Goal: Task Accomplishment & Management: Complete application form

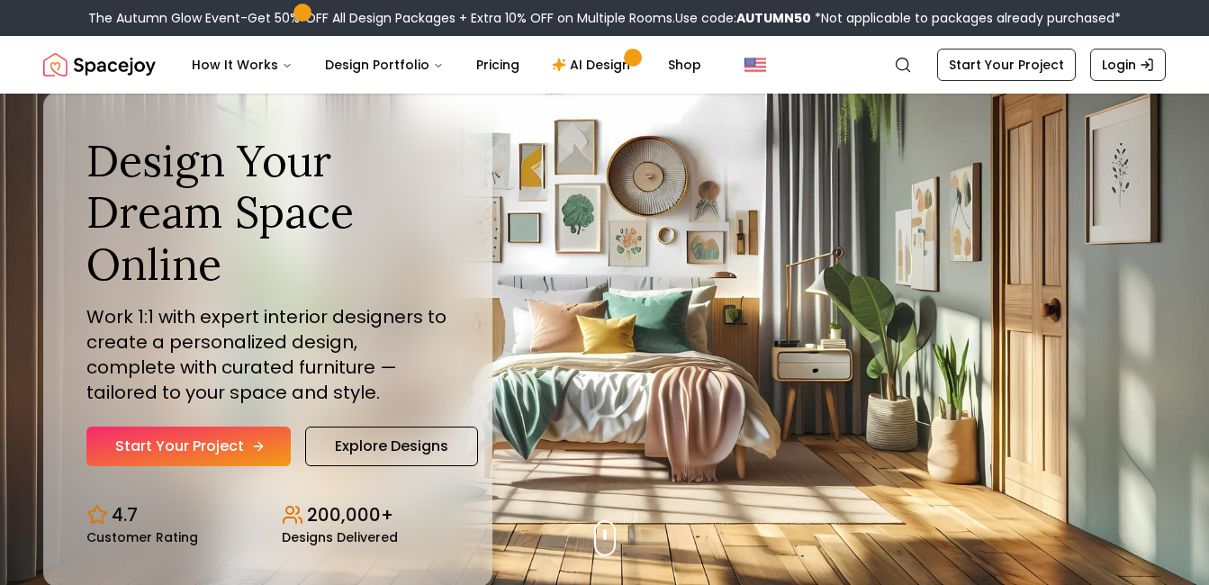
click at [232, 433] on link "Start Your Project" at bounding box center [188, 447] width 204 height 40
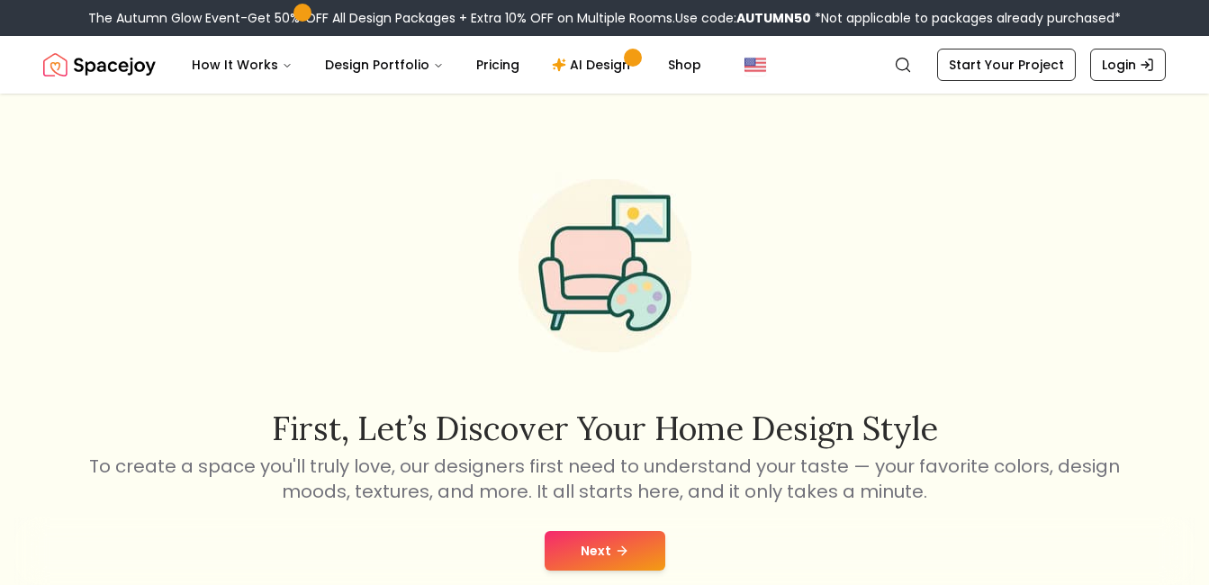
click at [553, 547] on button "Next" at bounding box center [605, 551] width 121 height 40
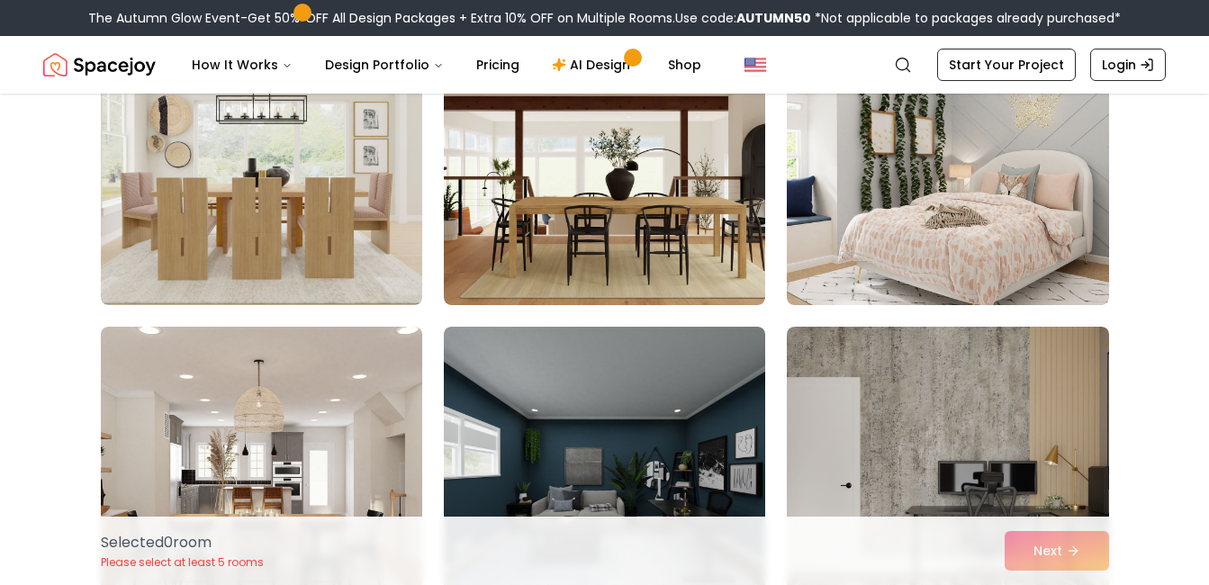
scroll to position [3634, 0]
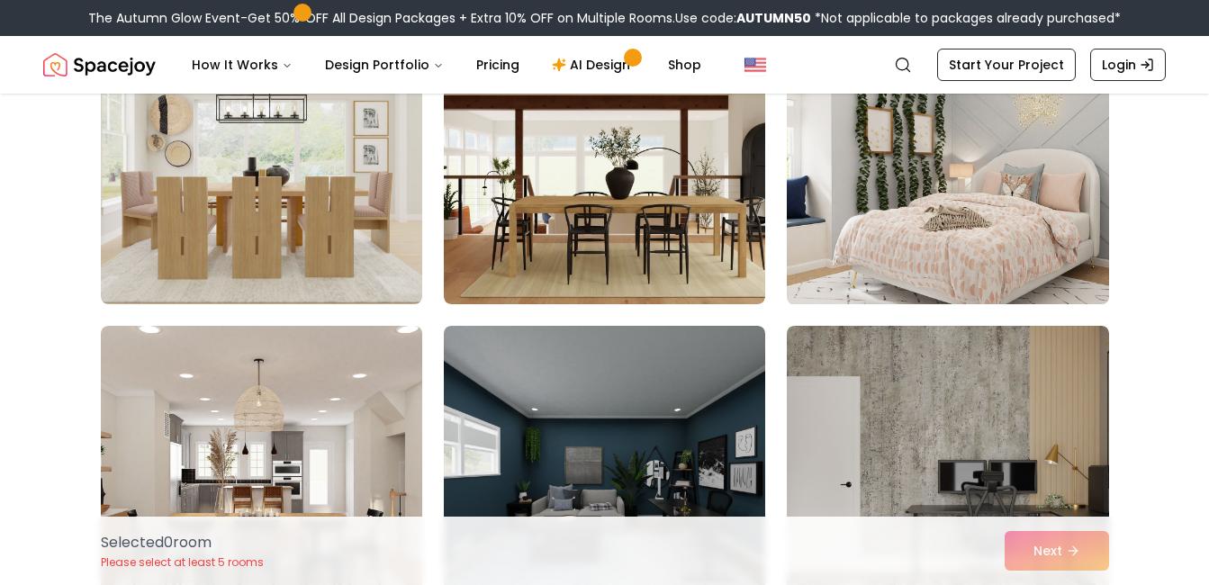
click at [844, 243] on img at bounding box center [948, 160] width 338 height 302
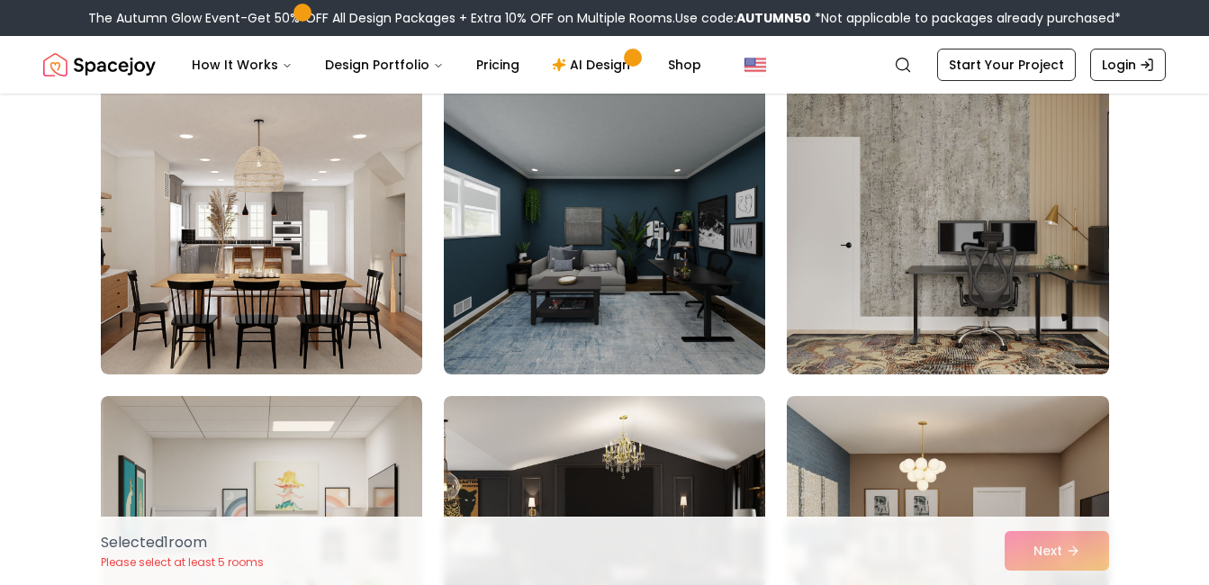
scroll to position [3885, 0]
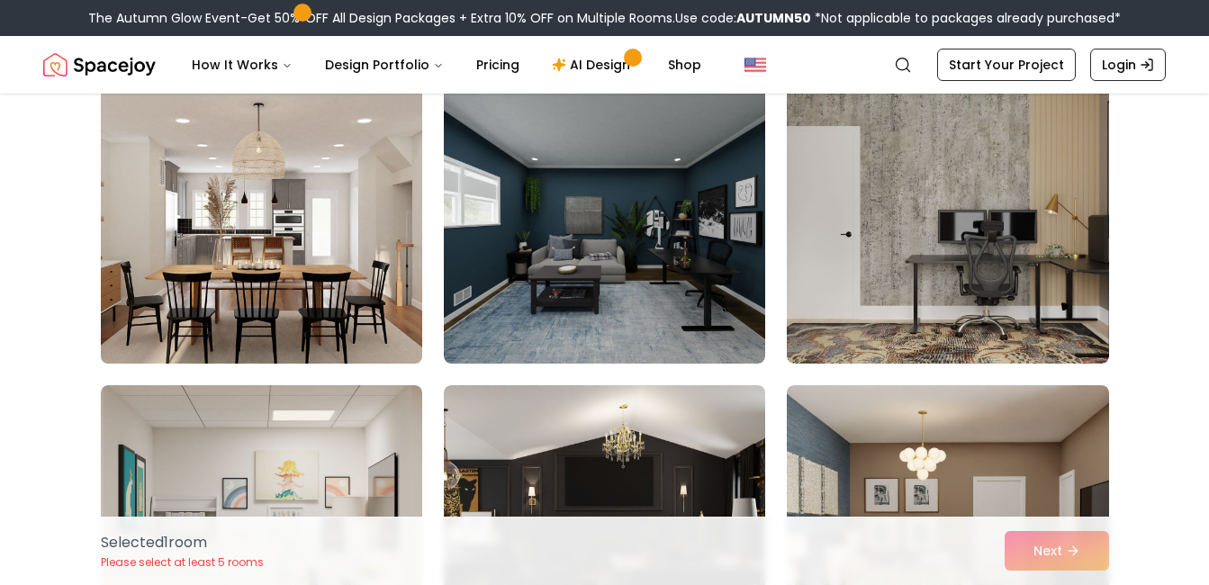
click at [332, 306] on img at bounding box center [262, 219] width 338 height 302
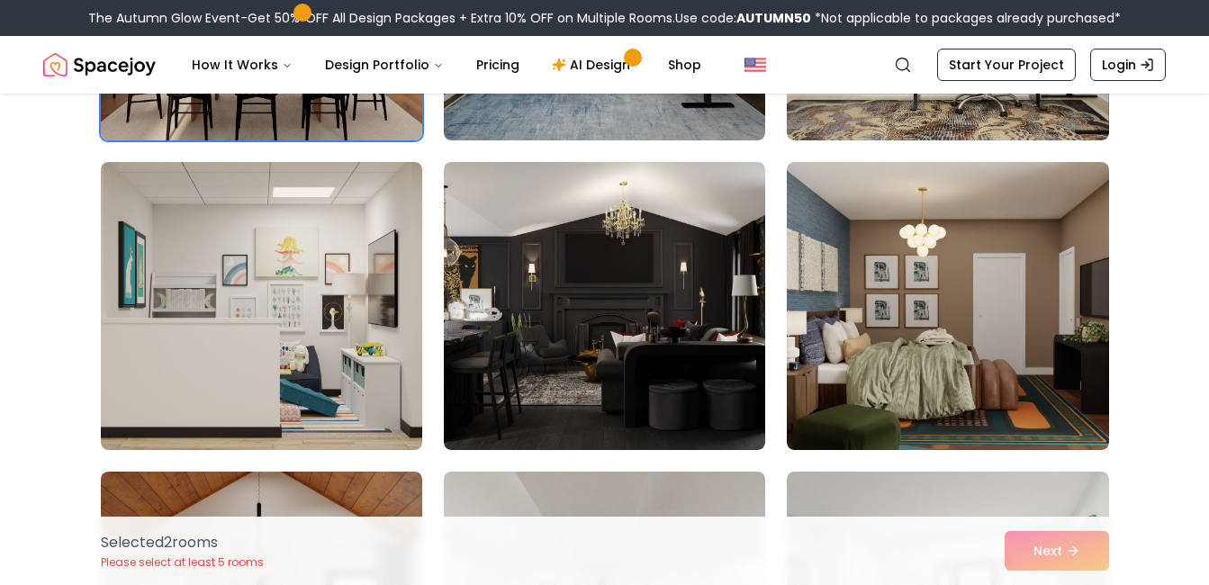
scroll to position [4110, 0]
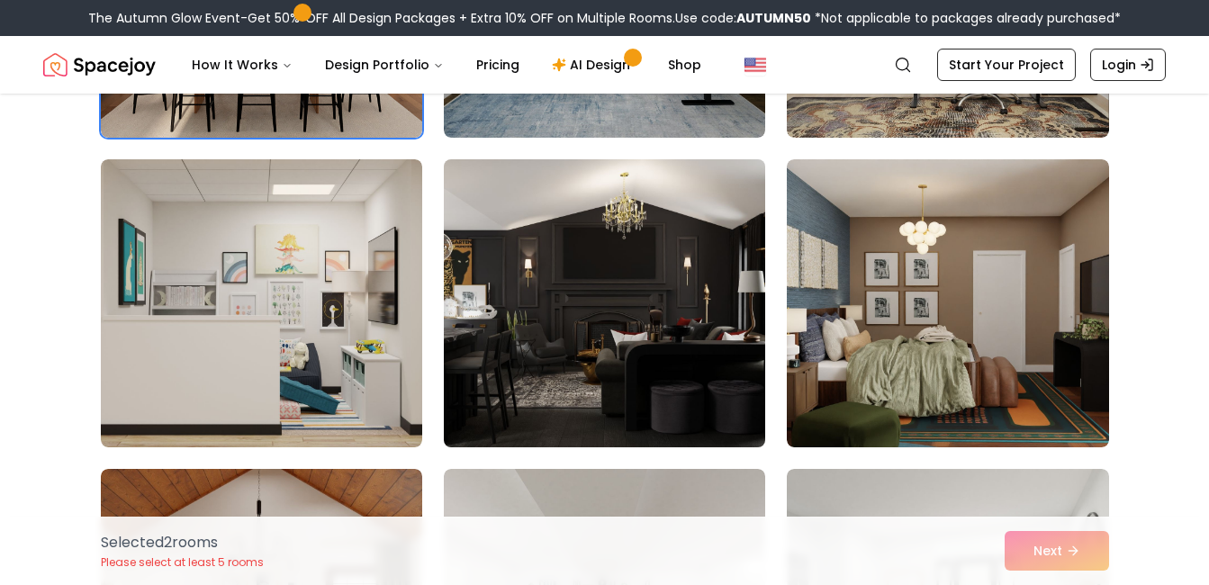
click at [586, 297] on img at bounding box center [605, 303] width 338 height 302
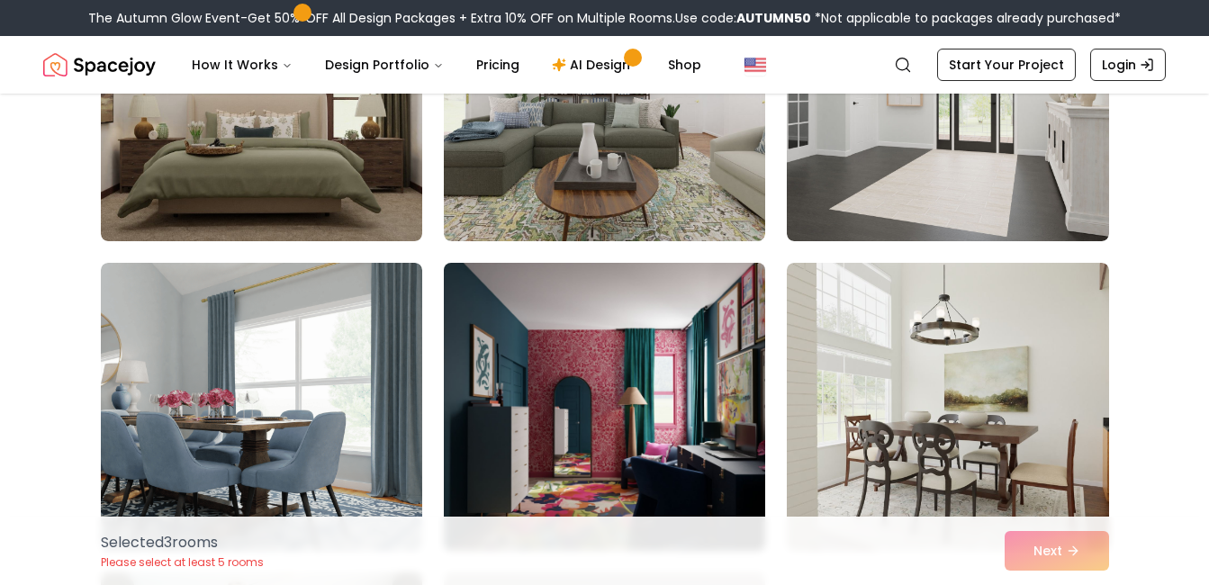
scroll to position [4628, 0]
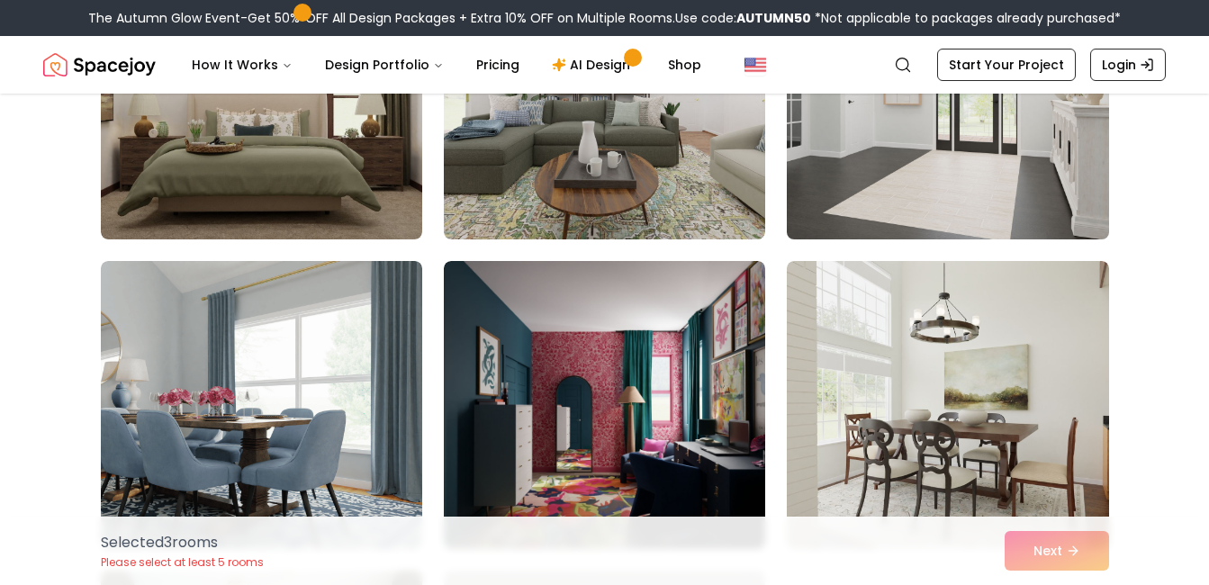
click at [876, 182] on img at bounding box center [948, 95] width 338 height 302
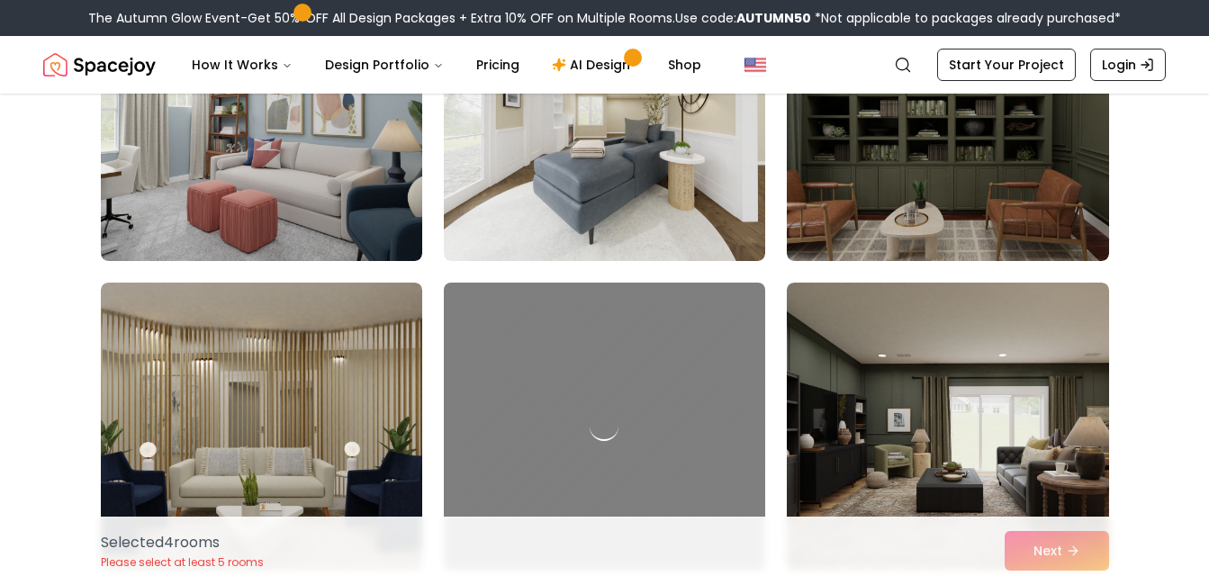
scroll to position [6467, 0]
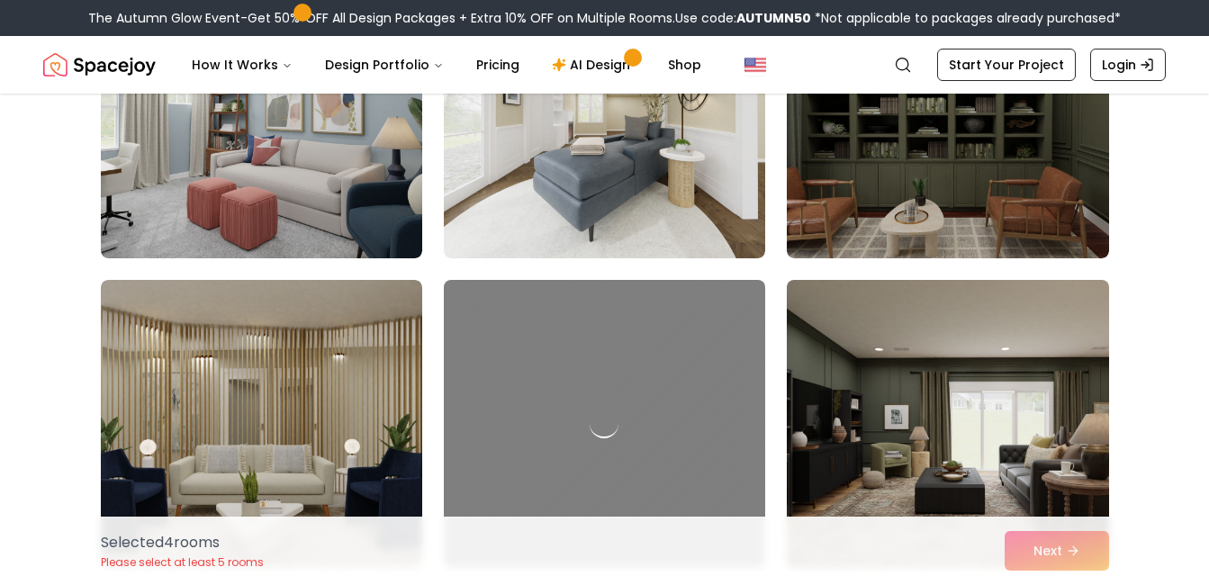
drag, startPoint x: 879, startPoint y: 355, endPoint x: 791, endPoint y: 336, distance: 90.2
click at [791, 336] on img at bounding box center [948, 424] width 338 height 302
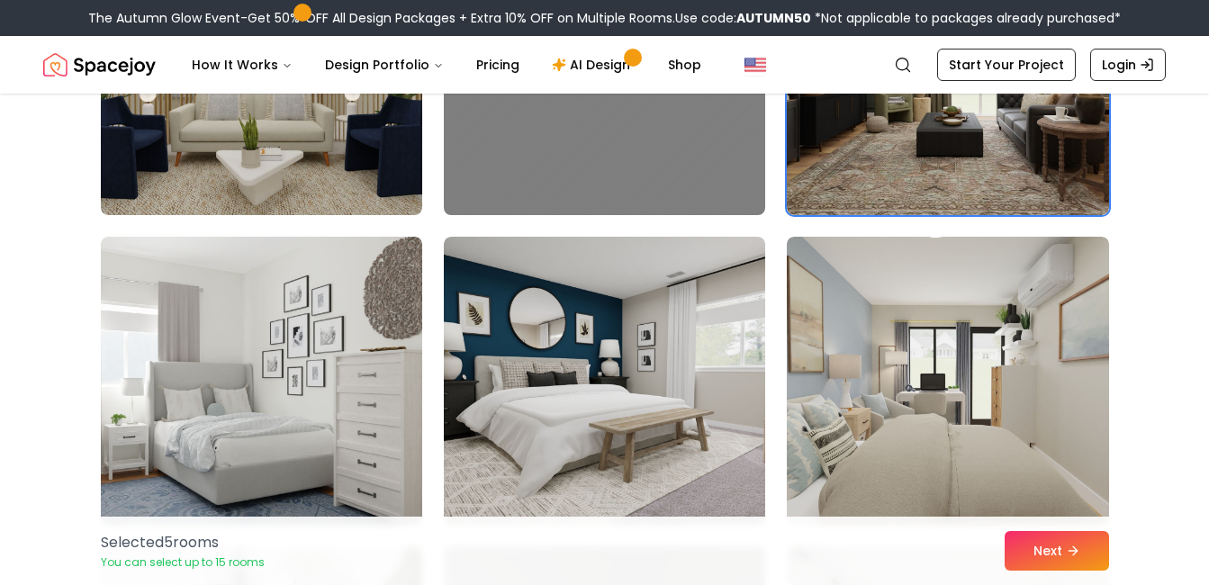
scroll to position [6918, 0]
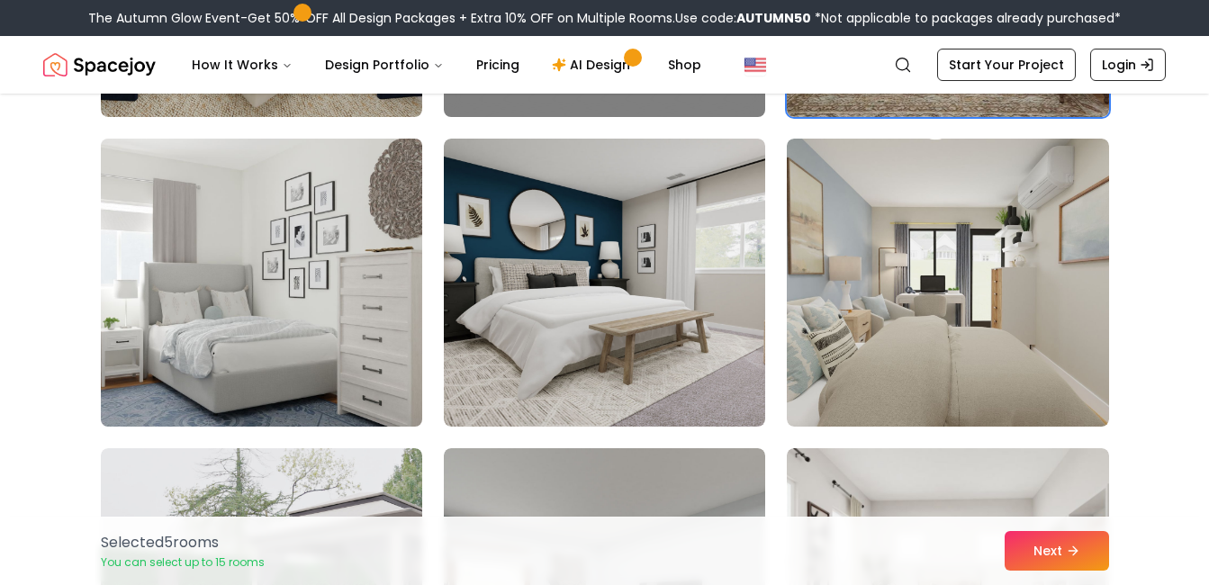
click at [325, 275] on img at bounding box center [262, 282] width 338 height 302
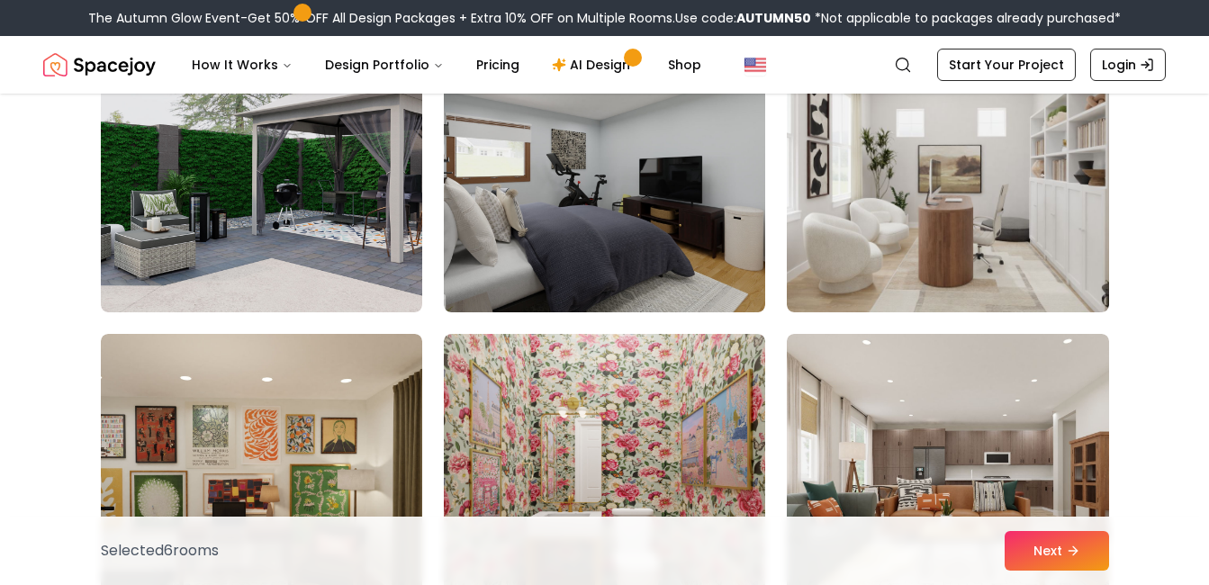
scroll to position [7351, 0]
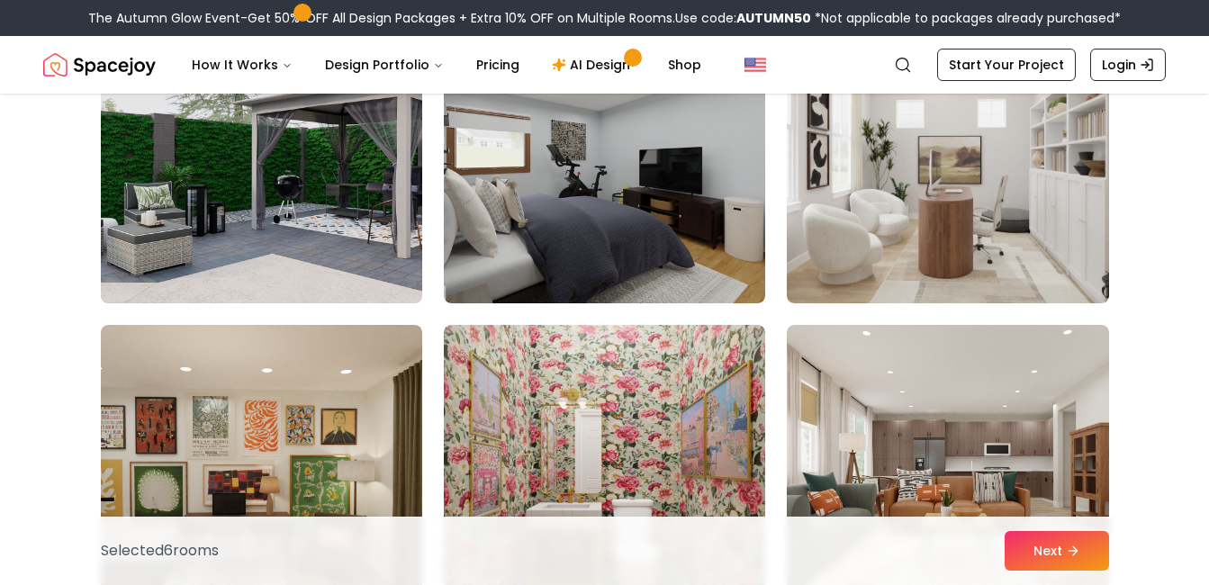
click at [281, 277] on img at bounding box center [262, 159] width 338 height 302
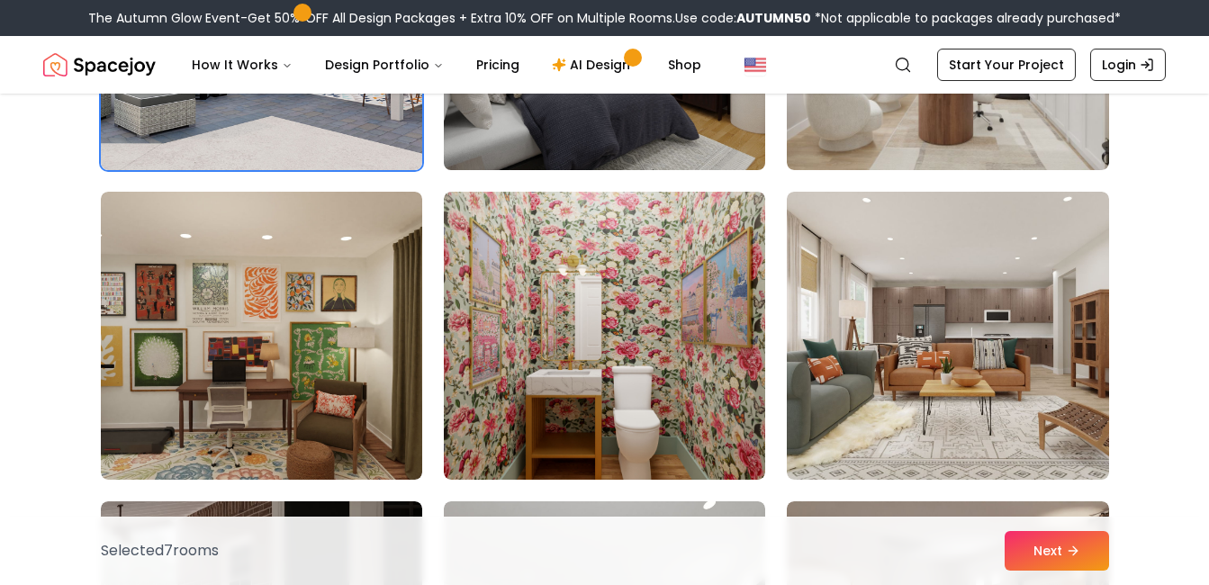
scroll to position [7485, 0]
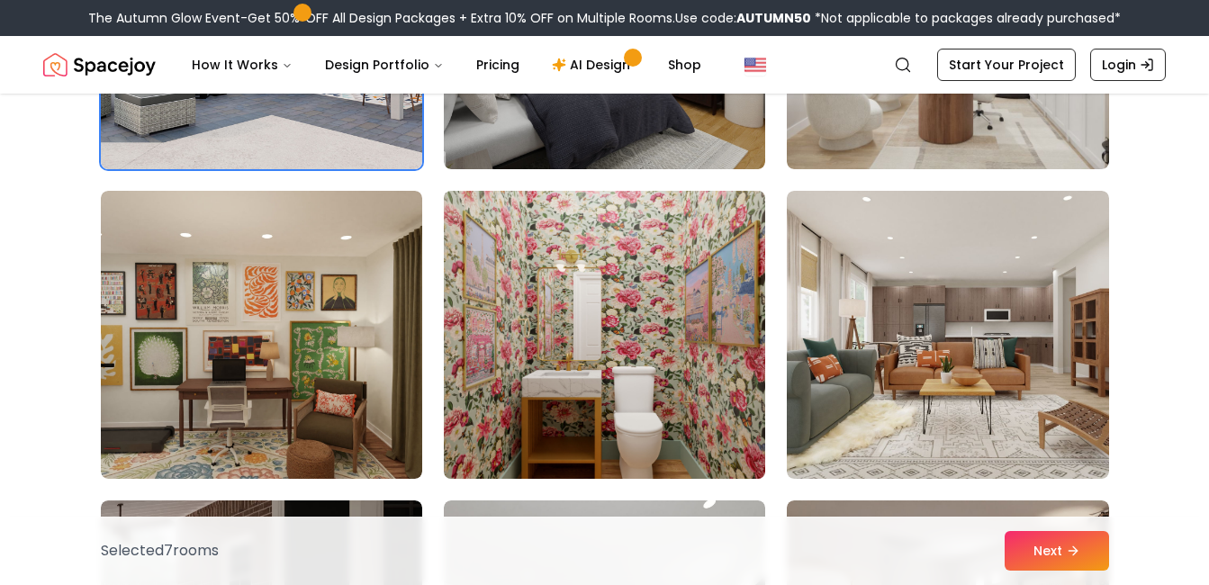
click at [561, 380] on img at bounding box center [605, 335] width 338 height 302
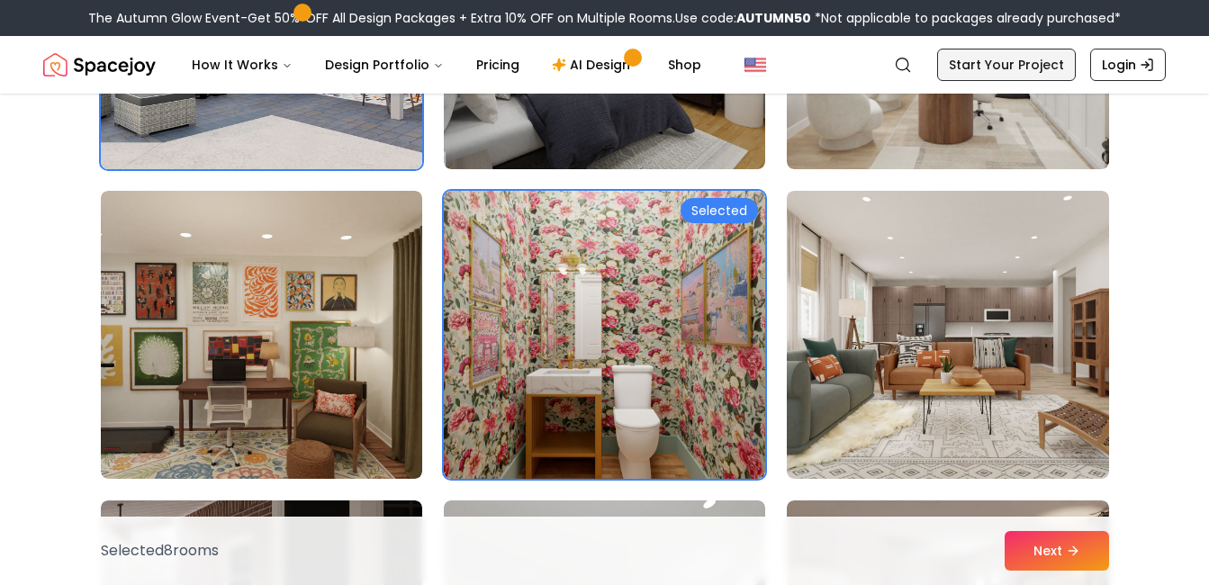
click at [1038, 54] on link "Start Your Project" at bounding box center [1006, 65] width 139 height 32
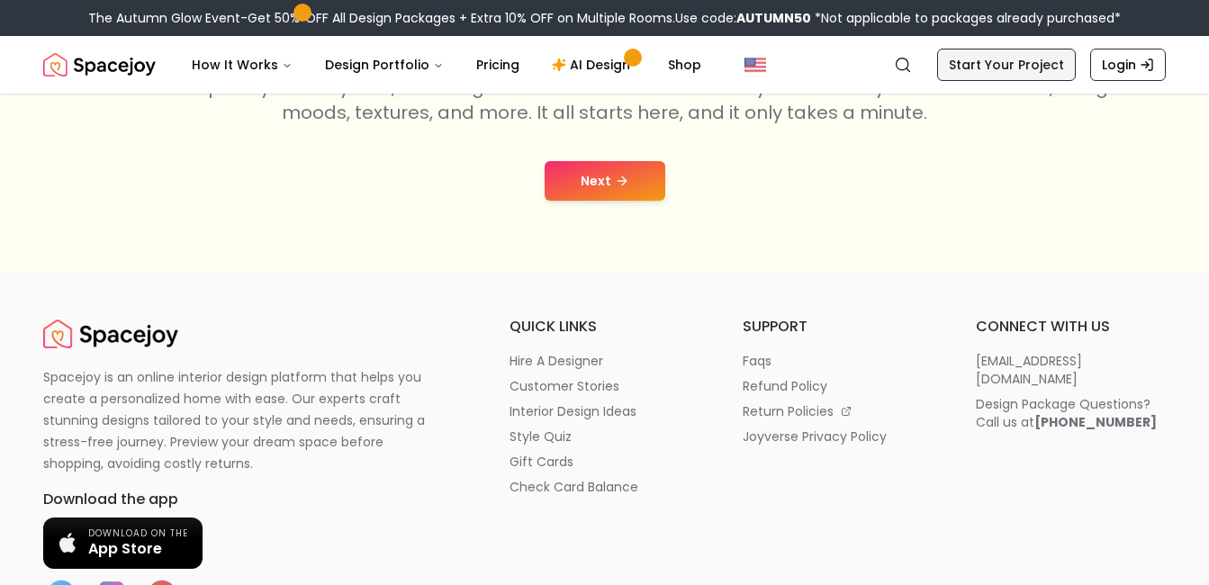
scroll to position [381, 0]
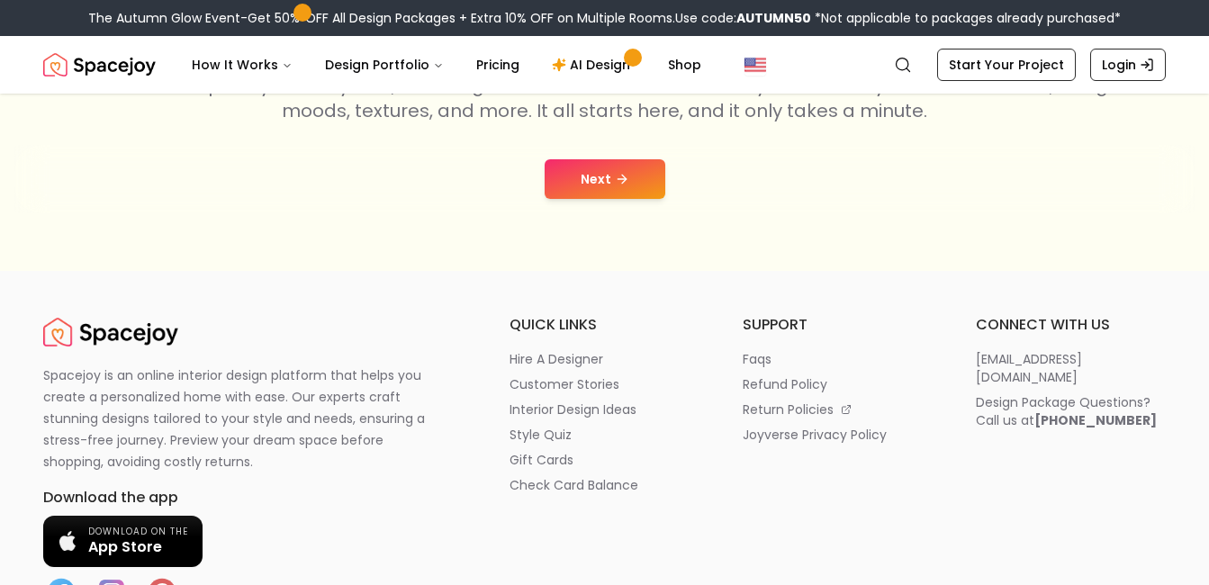
click at [633, 183] on button "Next" at bounding box center [605, 179] width 121 height 40
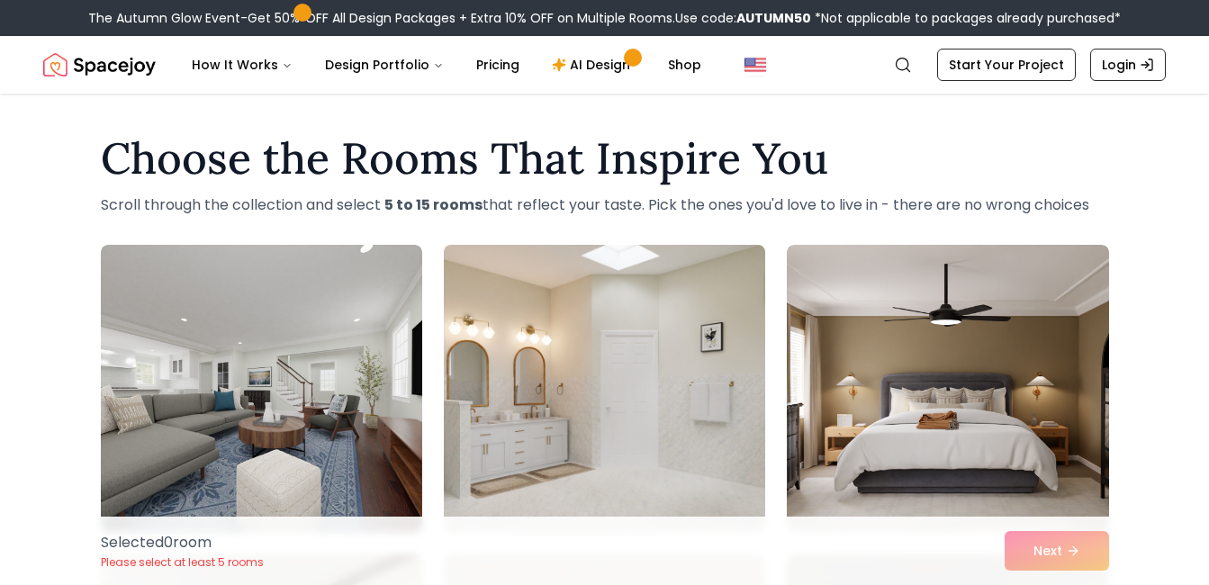
click at [640, 323] on img at bounding box center [605, 389] width 338 height 302
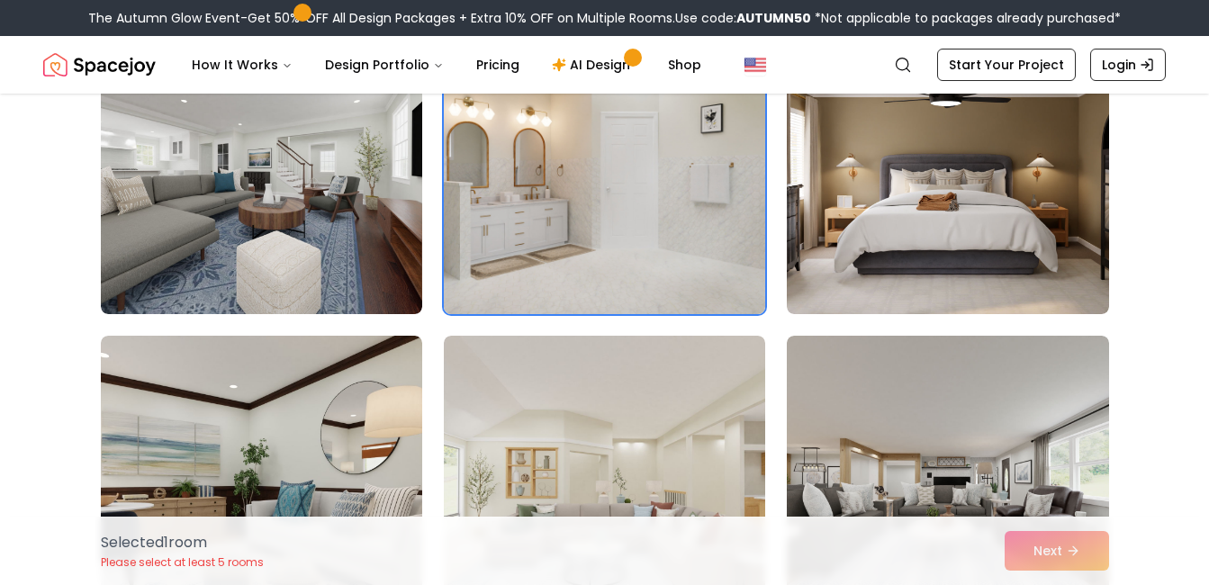
scroll to position [220, 0]
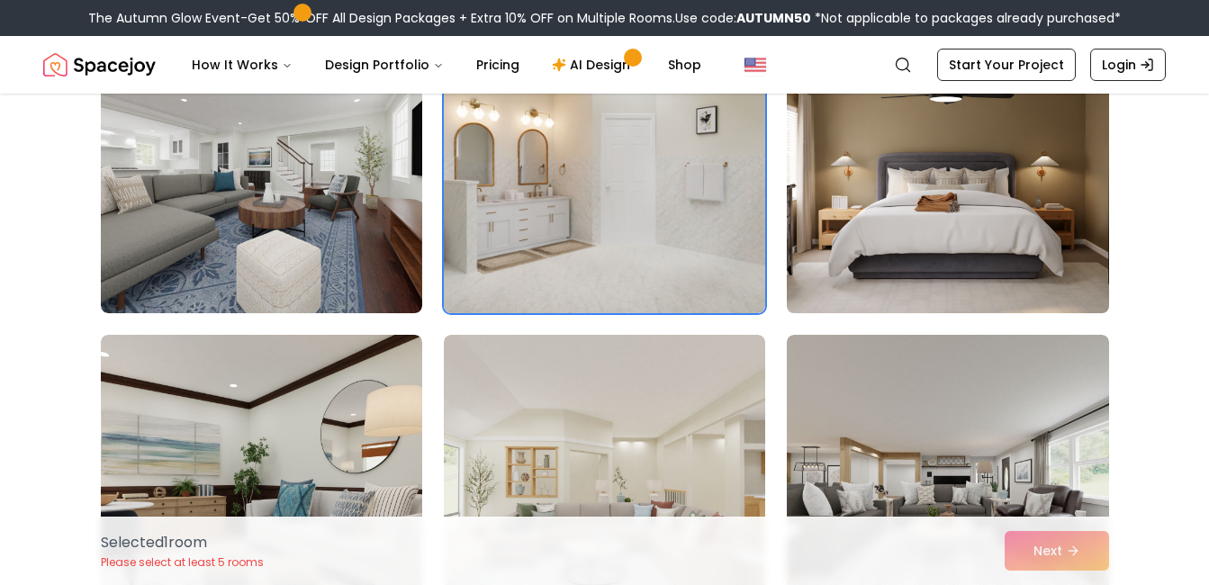
click at [921, 271] on img at bounding box center [948, 169] width 338 height 302
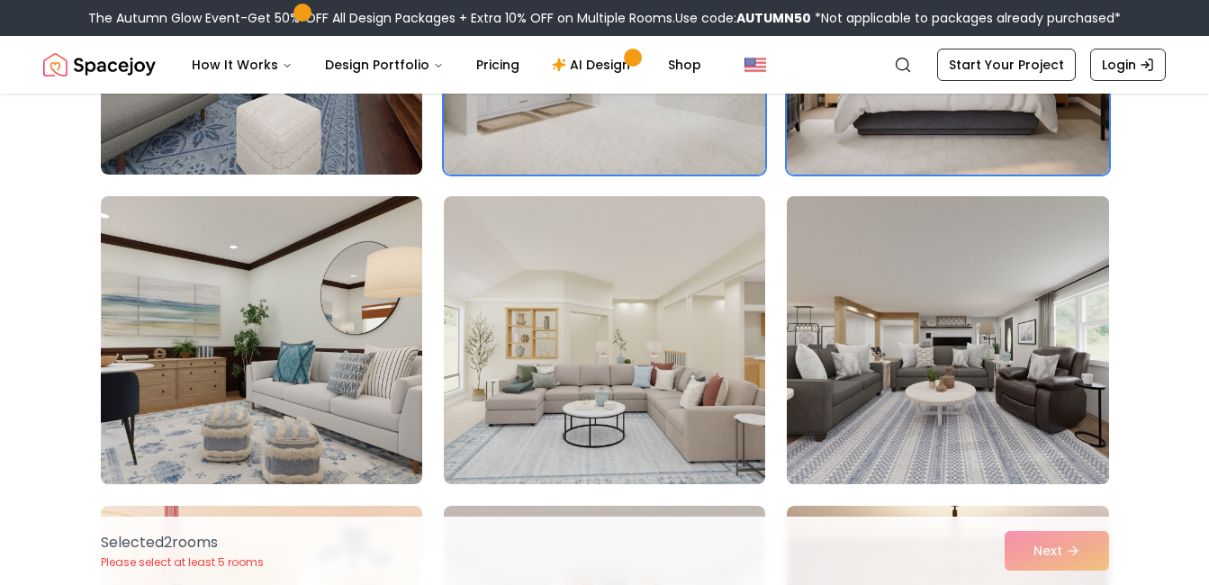
scroll to position [359, 0]
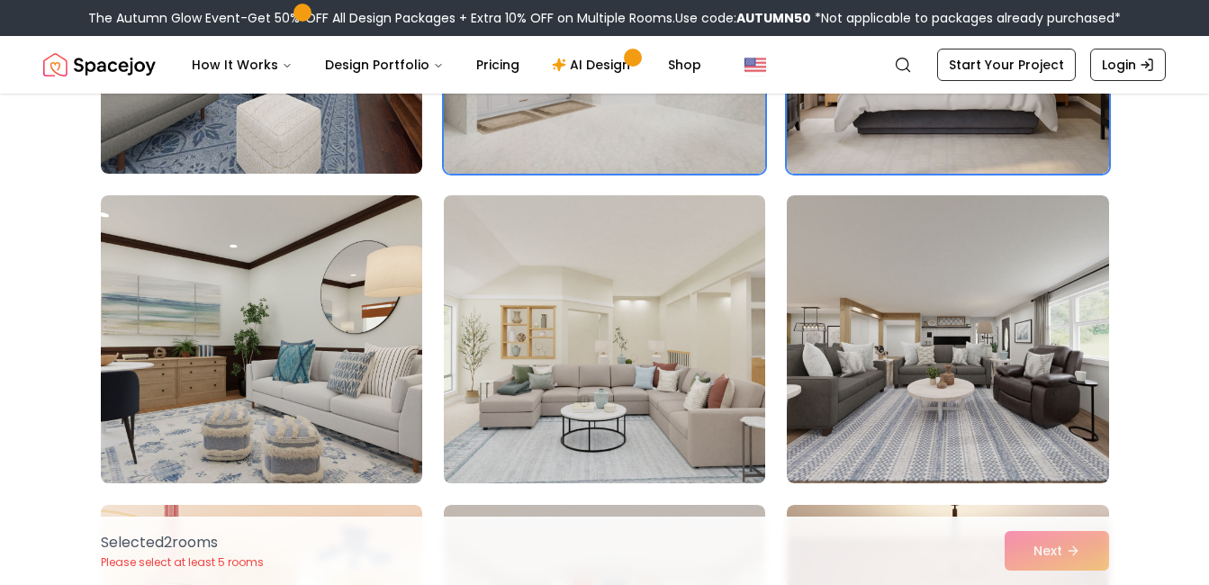
click at [680, 425] on img at bounding box center [605, 339] width 338 height 302
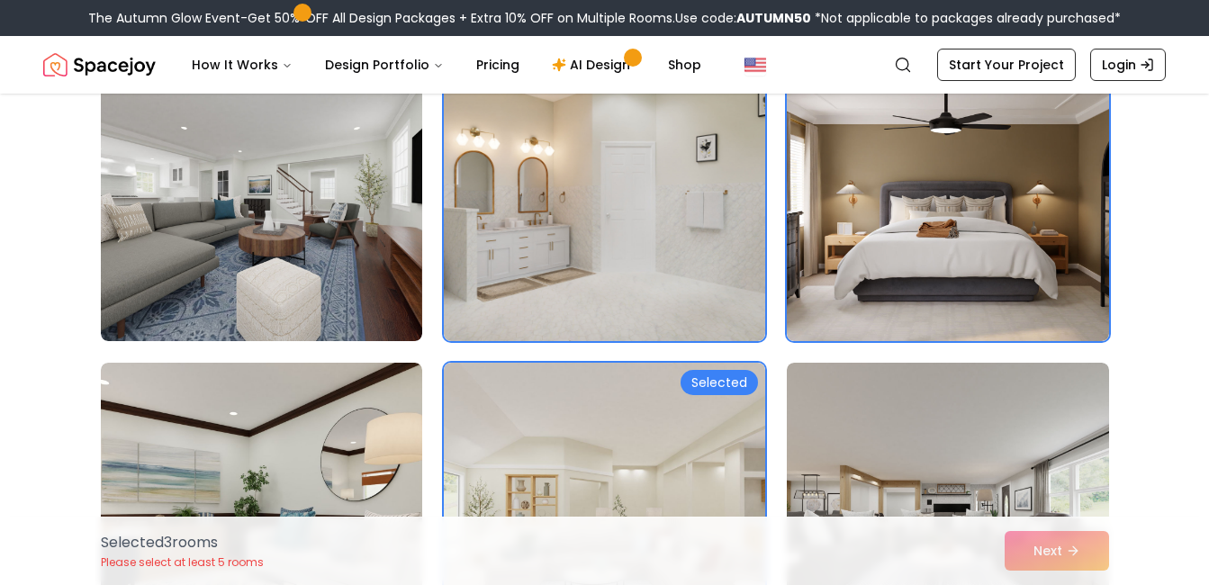
scroll to position [191, 0]
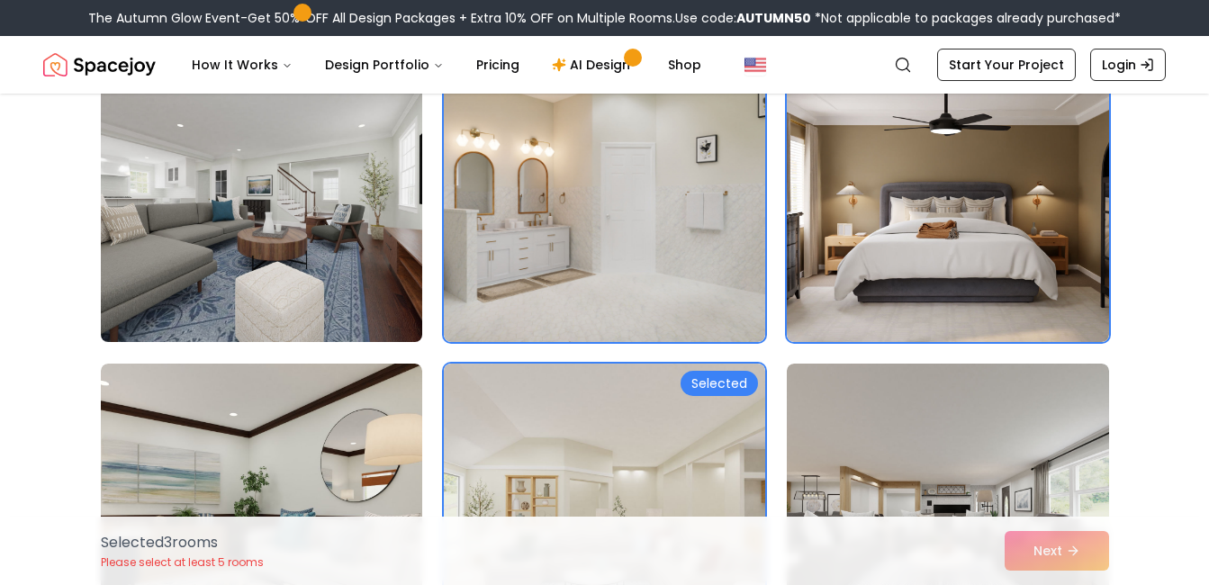
click at [394, 266] on img at bounding box center [262, 198] width 338 height 302
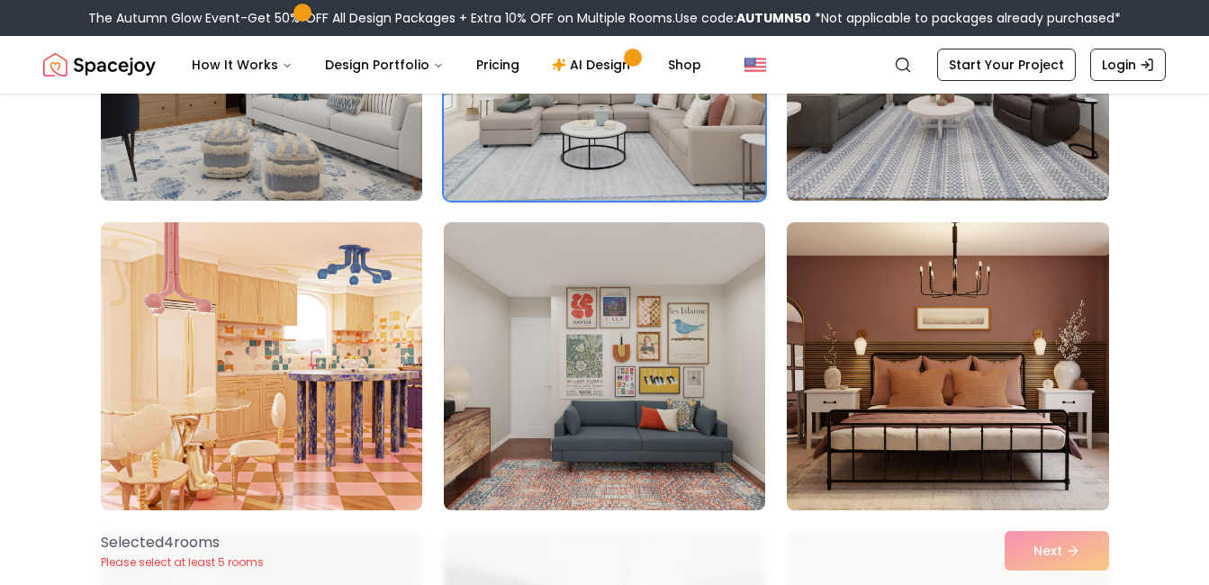
scroll to position [653, 0]
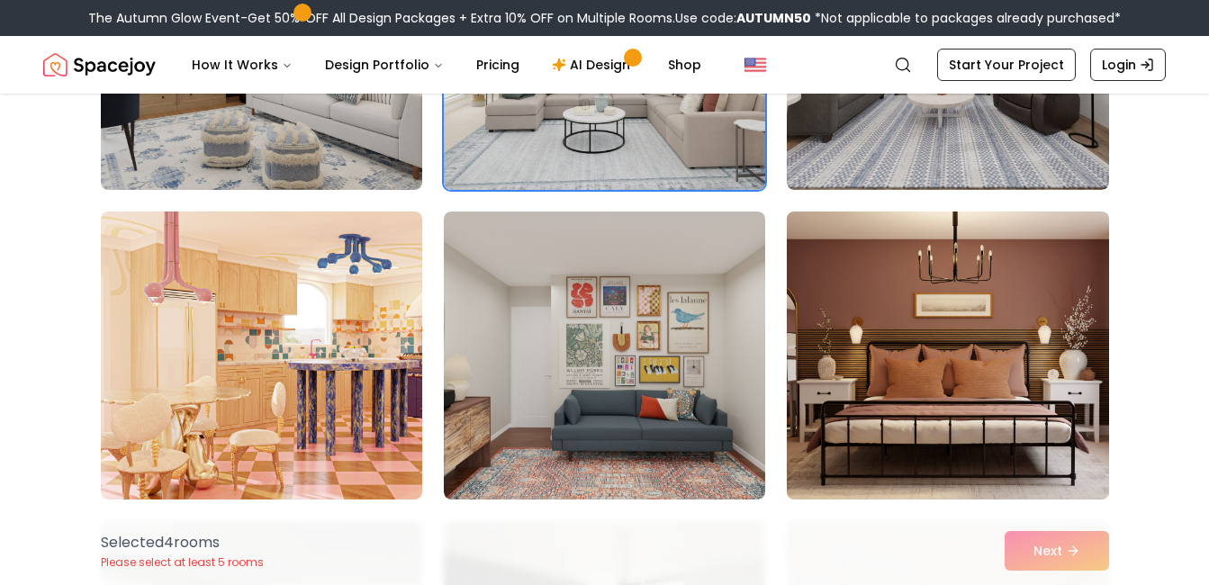
click at [889, 385] on img at bounding box center [948, 355] width 338 height 302
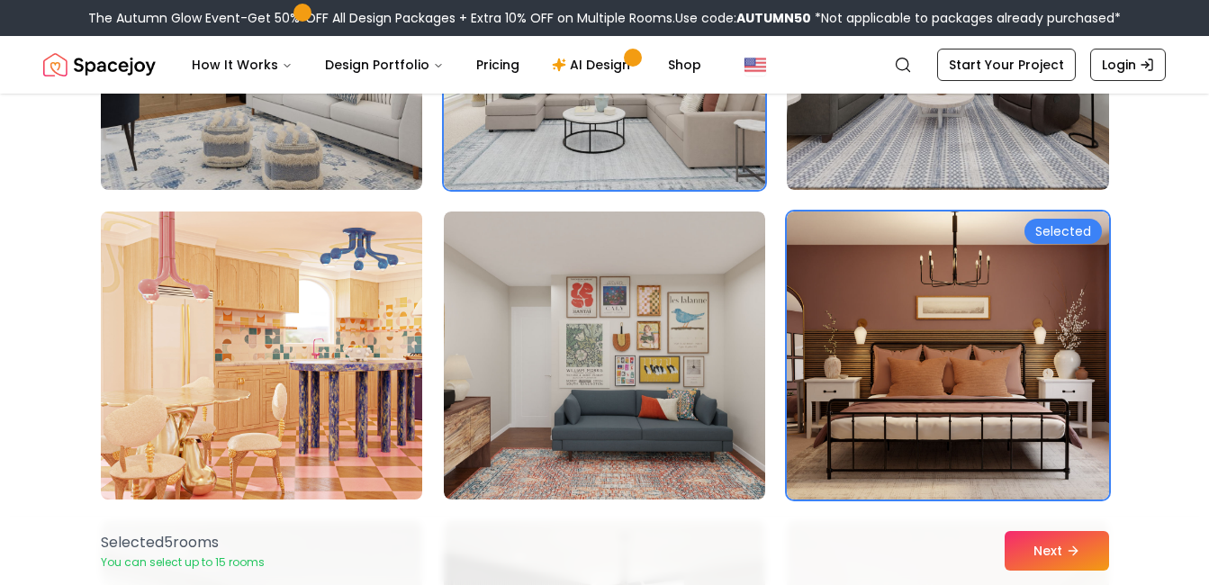
click at [293, 436] on img at bounding box center [262, 355] width 338 height 302
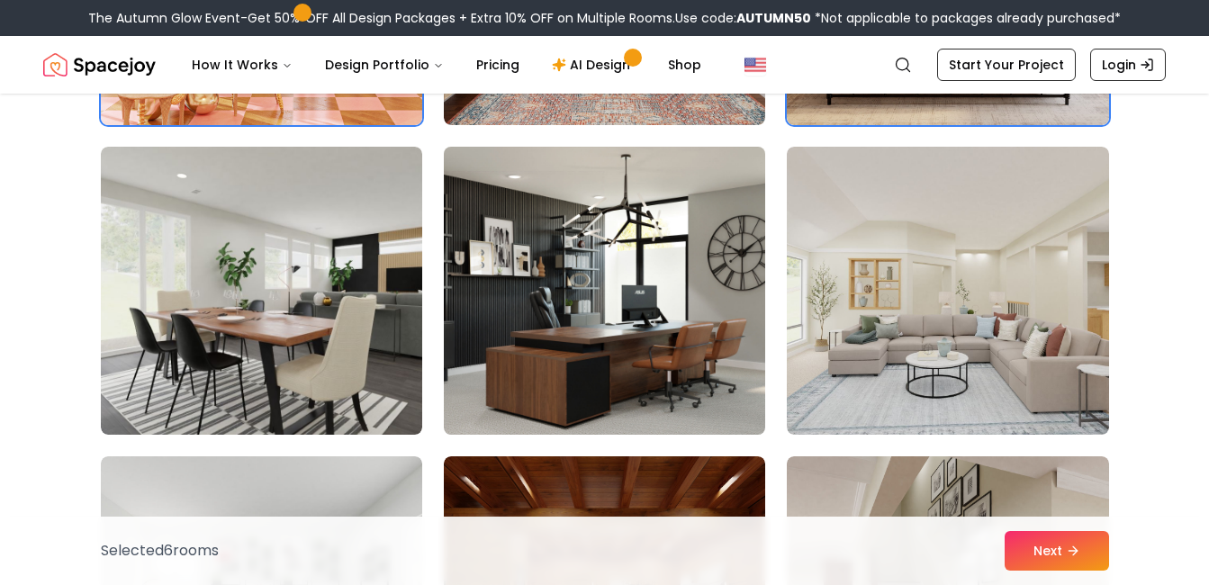
click at [552, 348] on img at bounding box center [605, 291] width 338 height 302
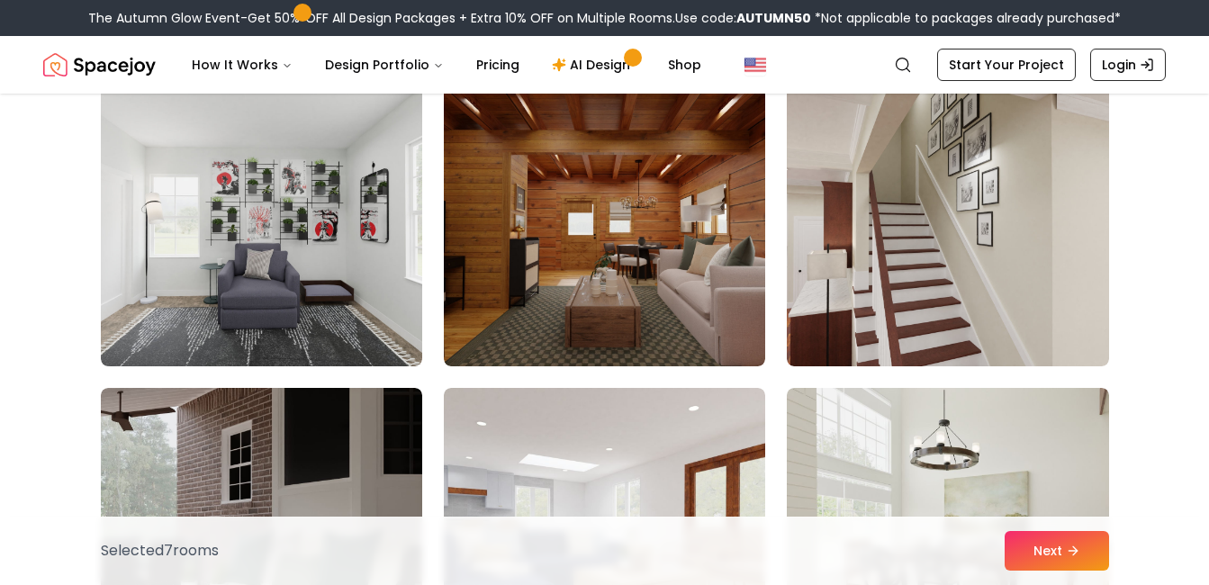
scroll to position [1406, 0]
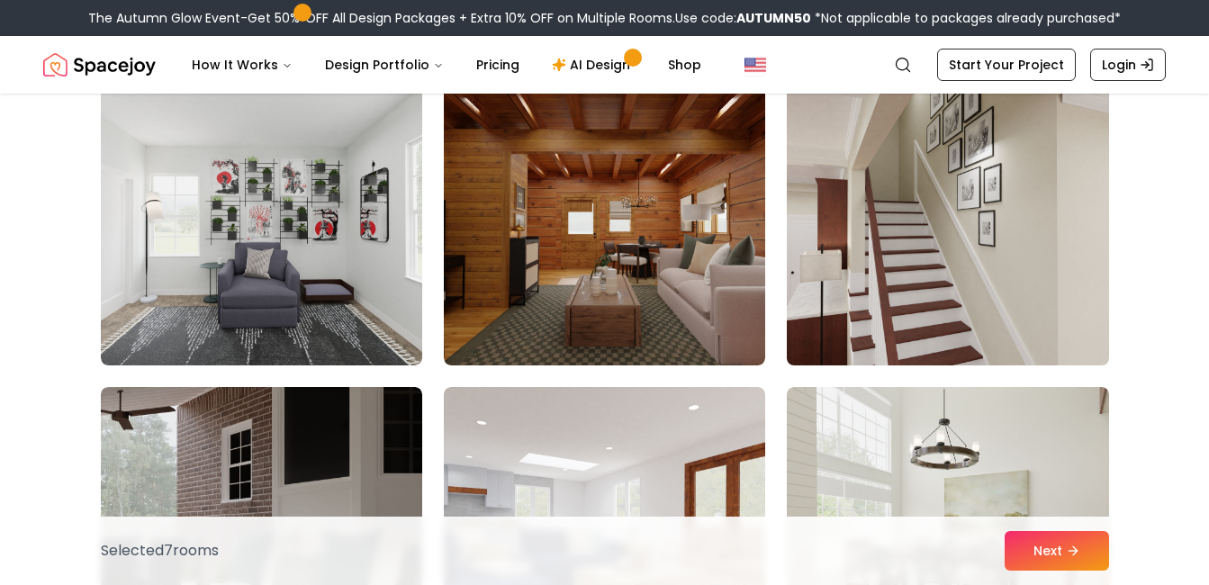
click at [848, 261] on img at bounding box center [948, 221] width 338 height 302
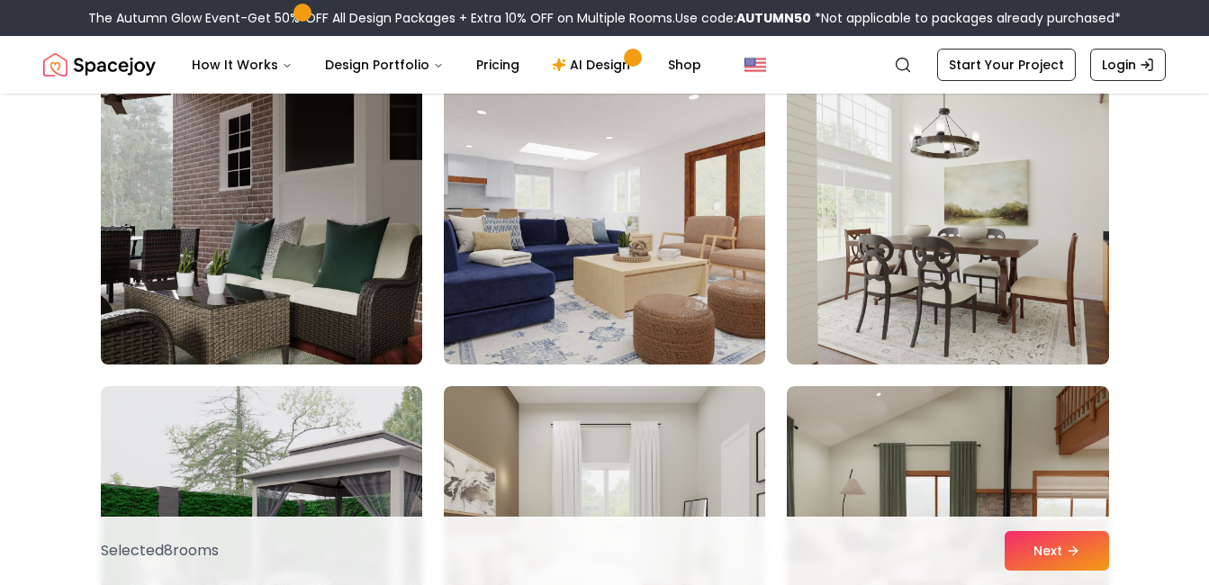
scroll to position [1895, 0]
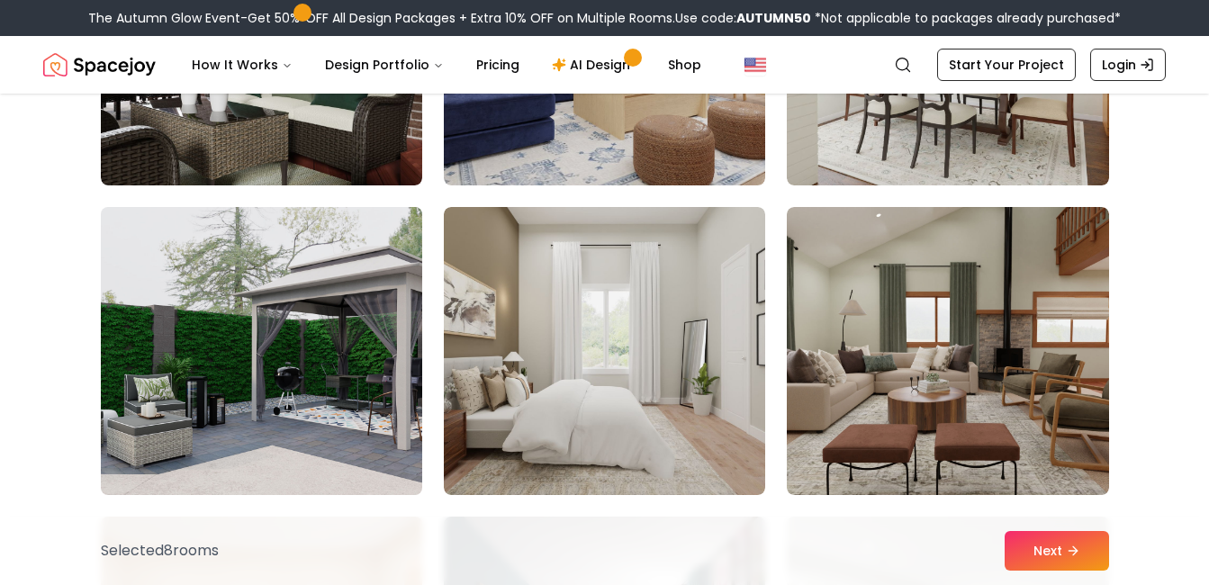
click at [356, 426] on img at bounding box center [262, 351] width 338 height 302
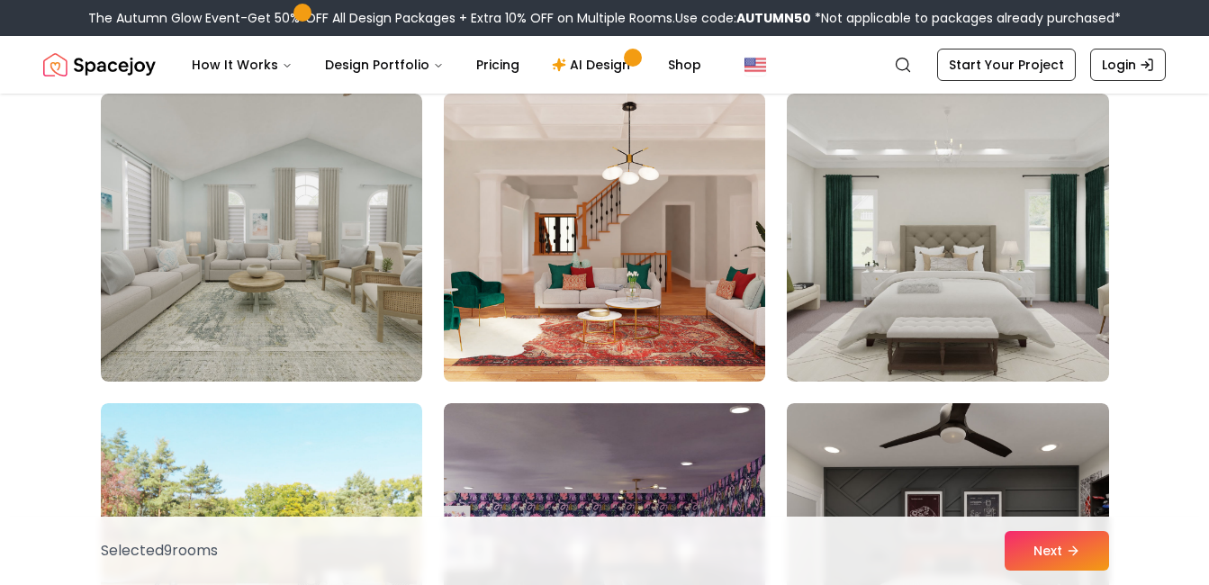
scroll to position [3248, 0]
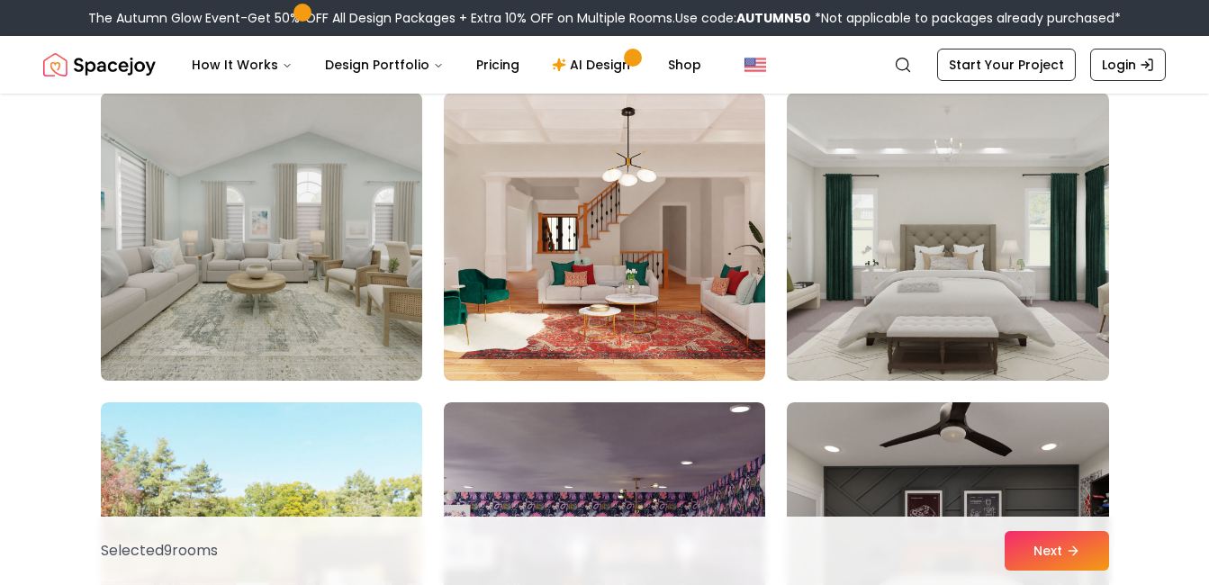
click at [337, 307] on img at bounding box center [262, 237] width 338 height 302
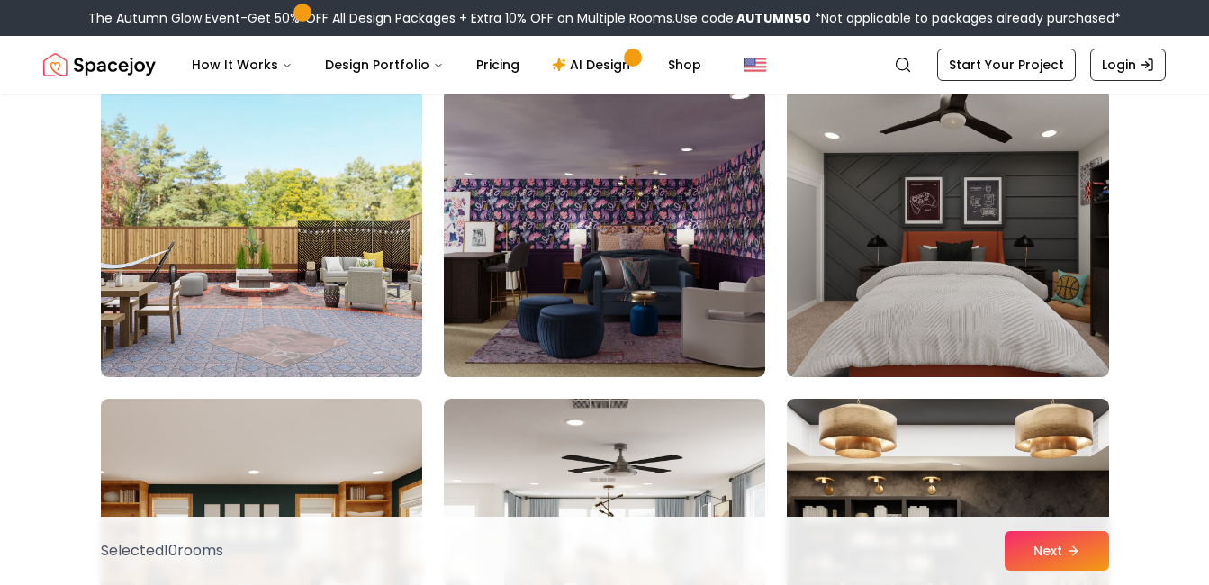
scroll to position [3562, 0]
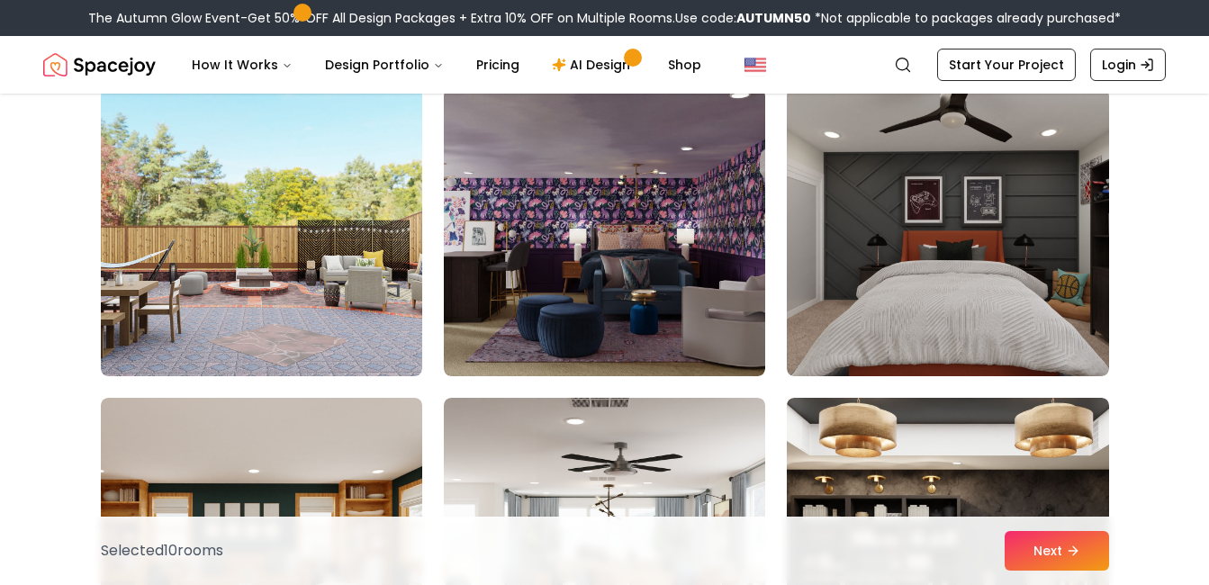
click at [672, 324] on img at bounding box center [604, 232] width 321 height 288
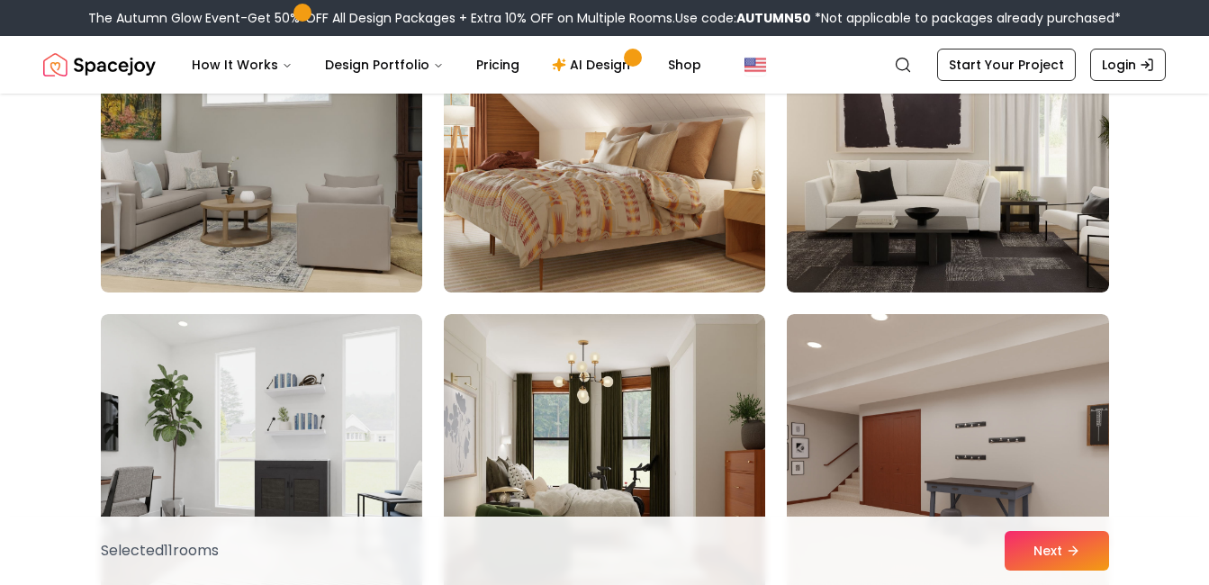
scroll to position [4895, 0]
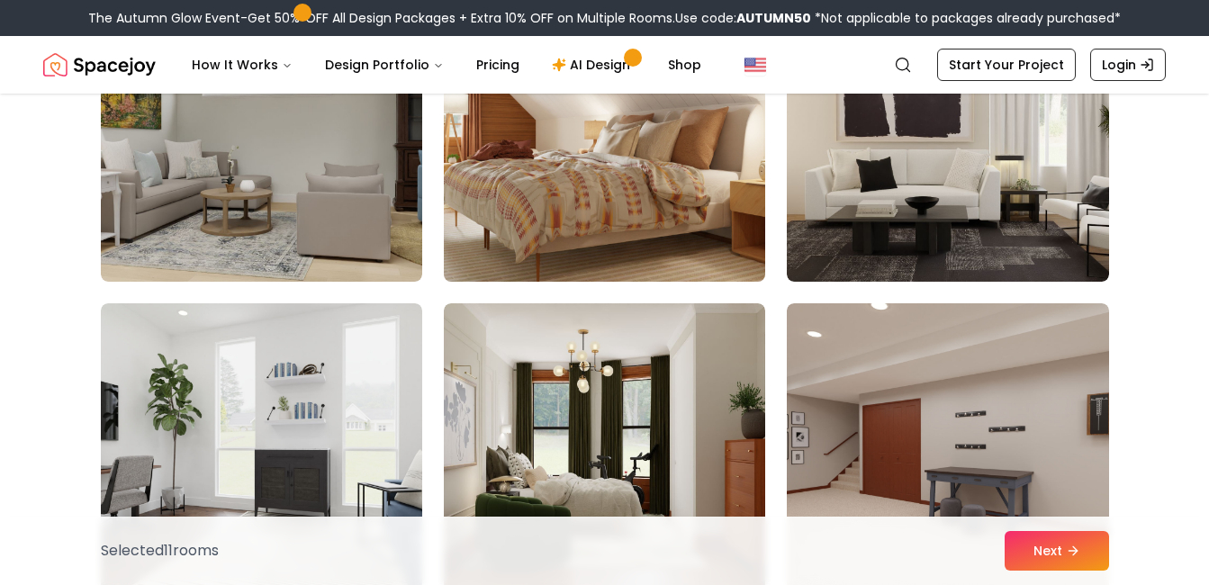
click at [585, 225] on img at bounding box center [605, 137] width 338 height 302
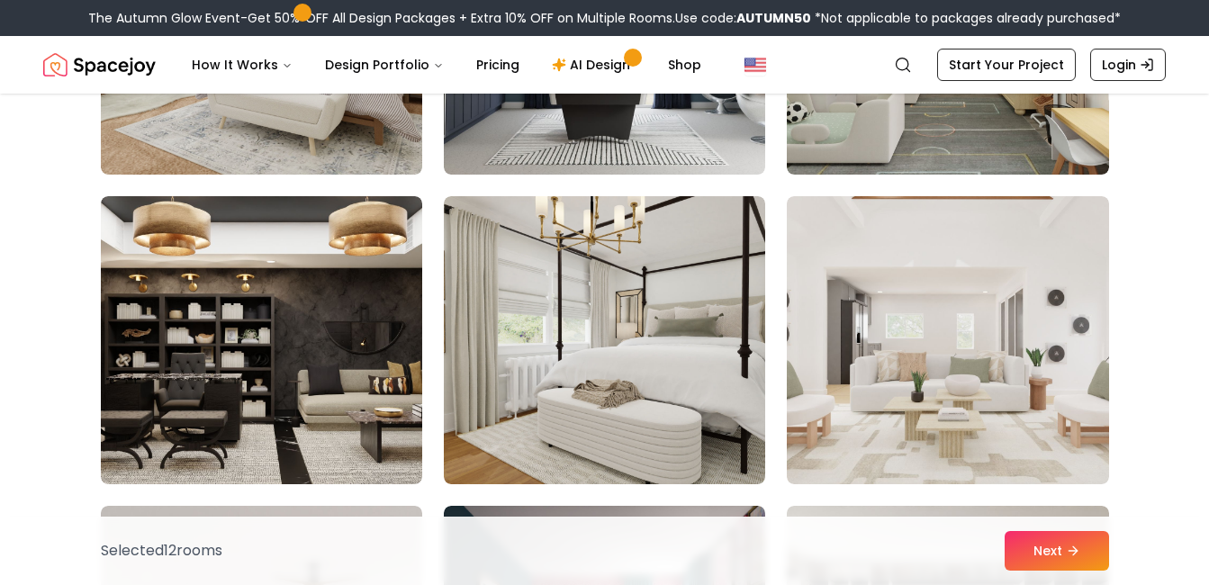
scroll to position [7171, 0]
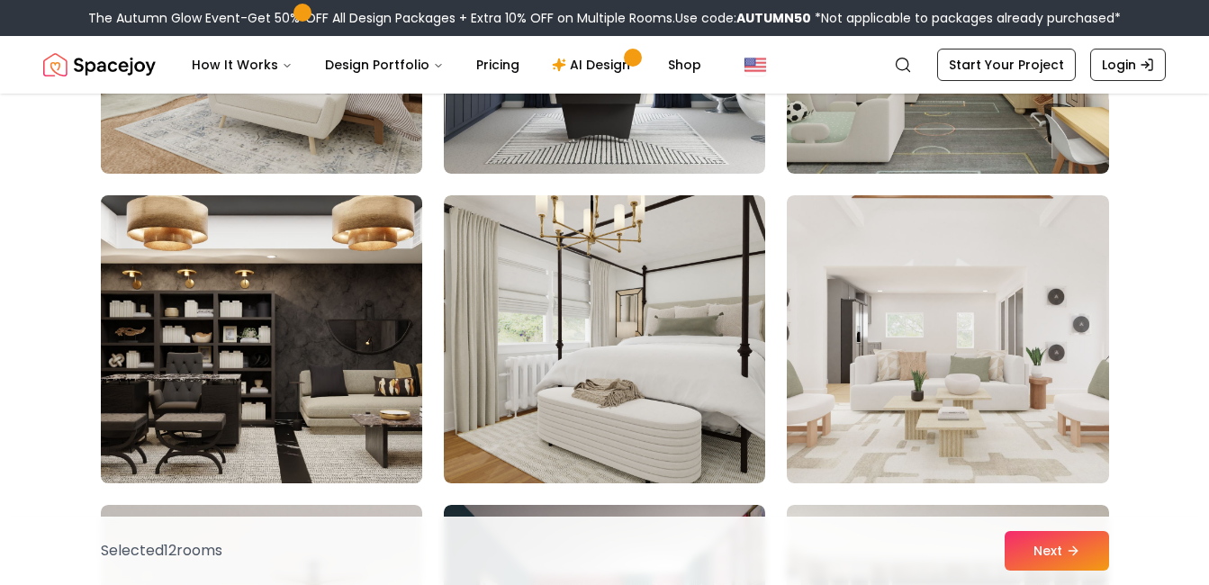
click at [367, 404] on img at bounding box center [262, 339] width 338 height 302
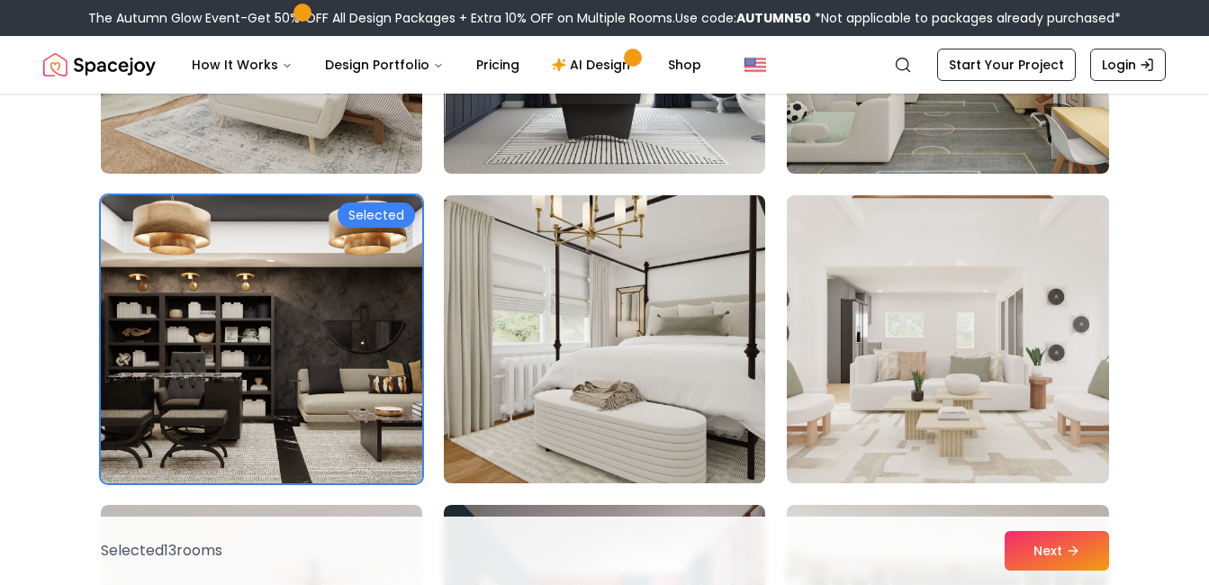
click at [622, 320] on img at bounding box center [605, 339] width 338 height 302
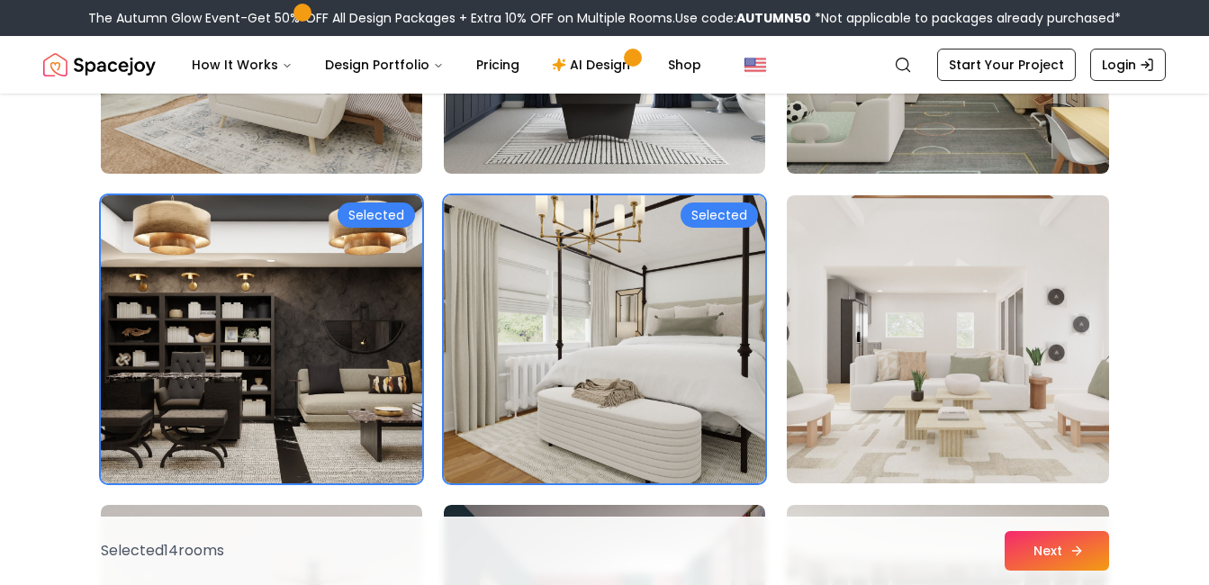
click at [1043, 548] on button "Next" at bounding box center [1056, 551] width 104 height 40
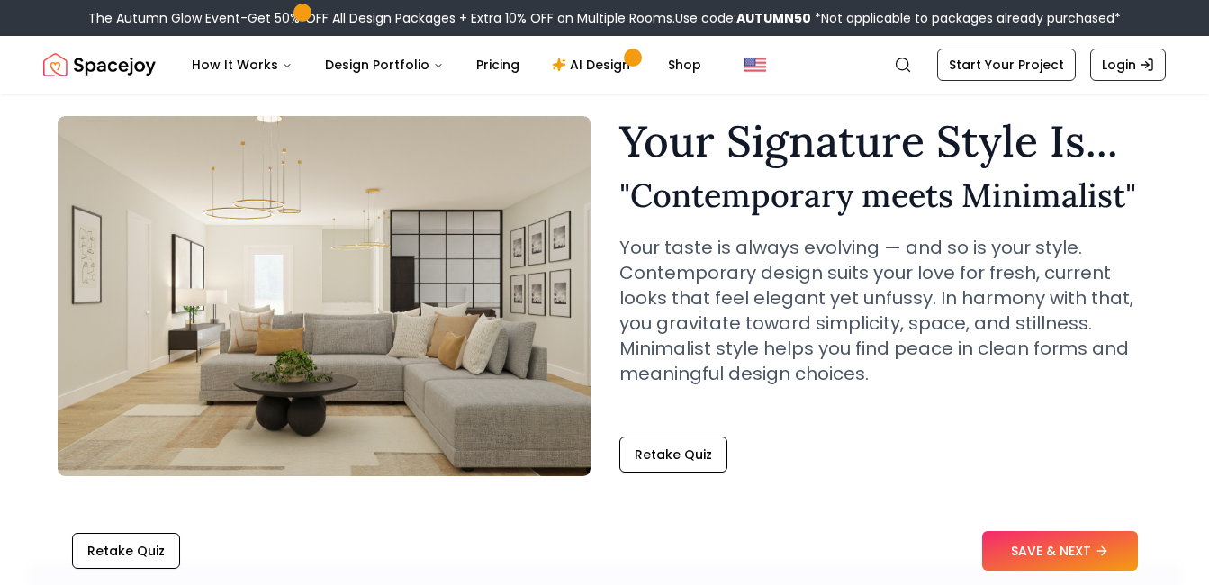
scroll to position [58, 0]
click at [1103, 543] on button "SAVE & NEXT" at bounding box center [1060, 551] width 156 height 40
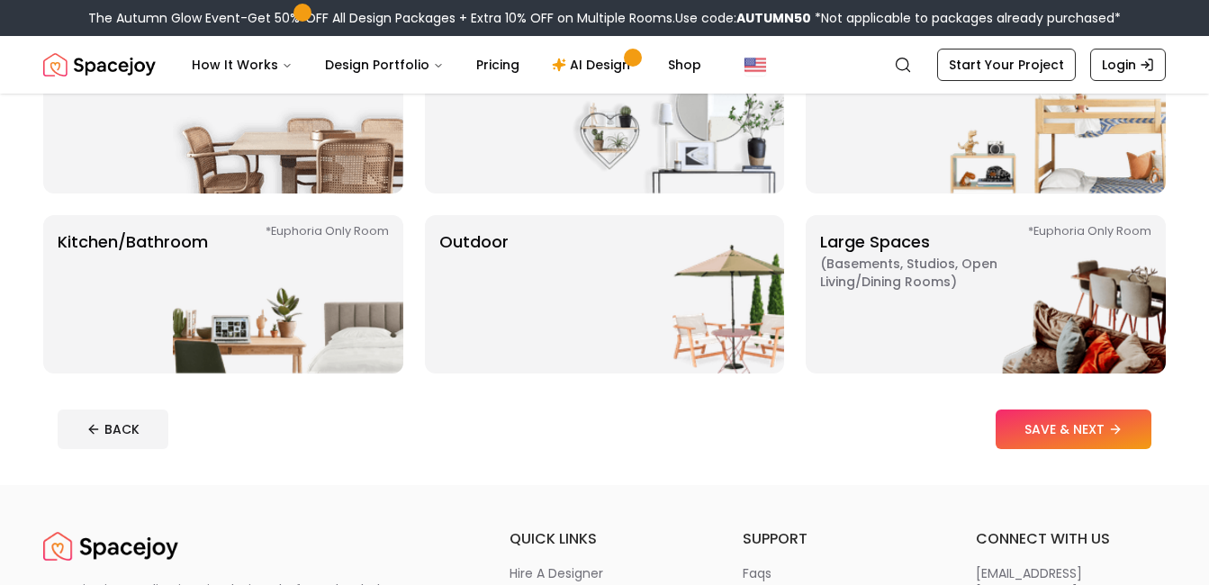
scroll to position [247, 0]
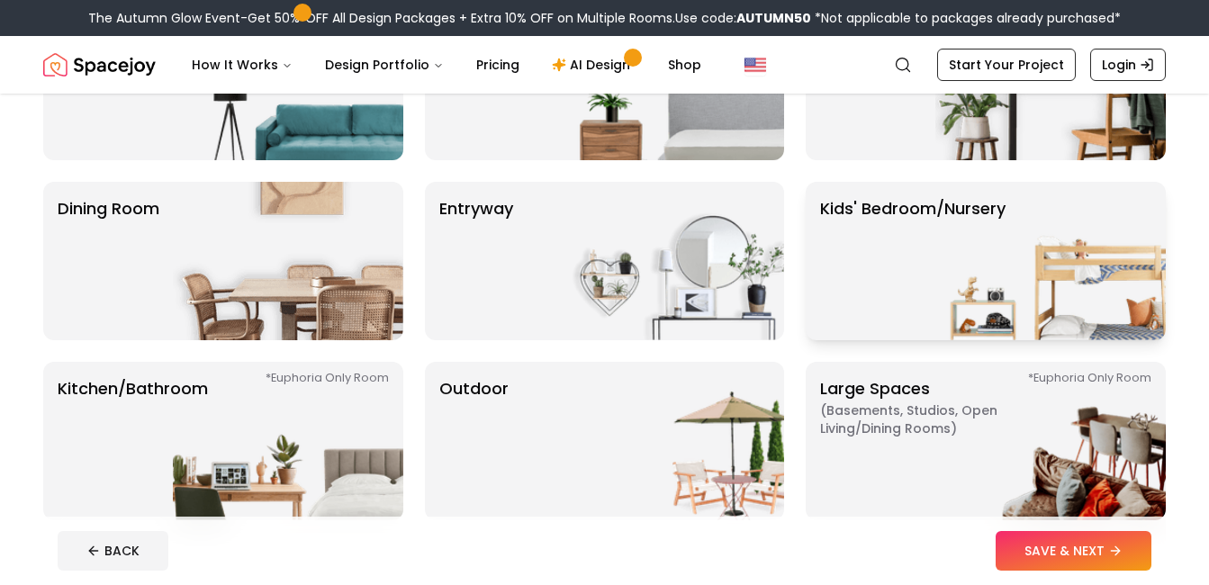
click at [912, 314] on p "Kids' Bedroom/Nursery" at bounding box center [912, 261] width 185 height 130
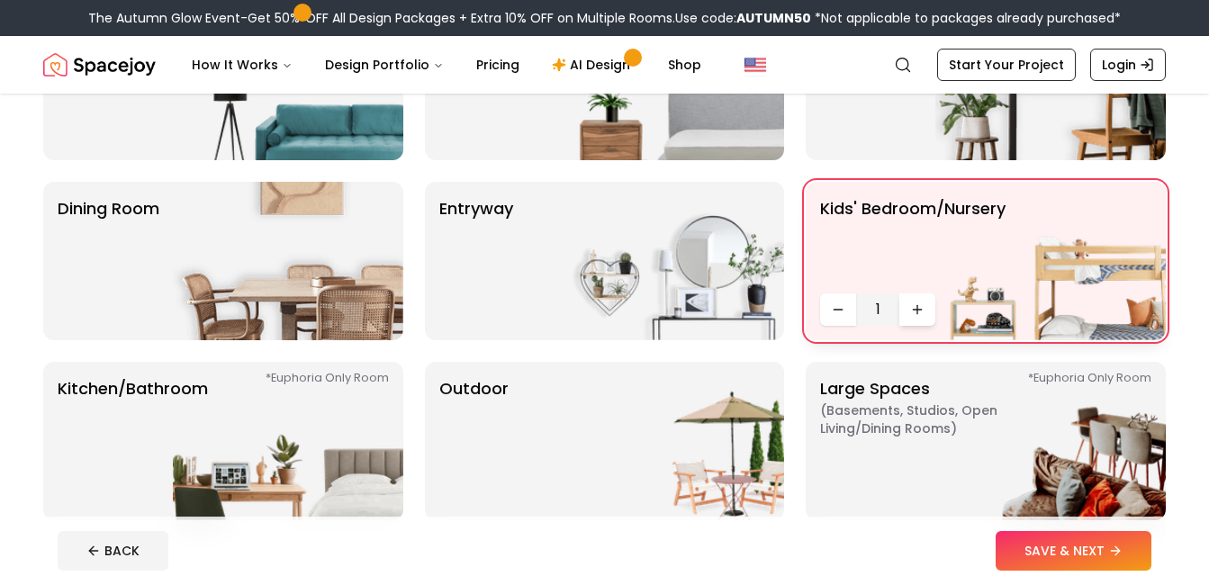
click at [911, 307] on icon "Increase quantity" at bounding box center [917, 309] width 14 height 14
click at [829, 311] on button "Decrease quantity" at bounding box center [838, 309] width 36 height 32
click at [923, 443] on p "Large Spaces ( Basements, Studios, Open living/dining rooms ) *Euphoria Only Ro…" at bounding box center [932, 441] width 225 height 130
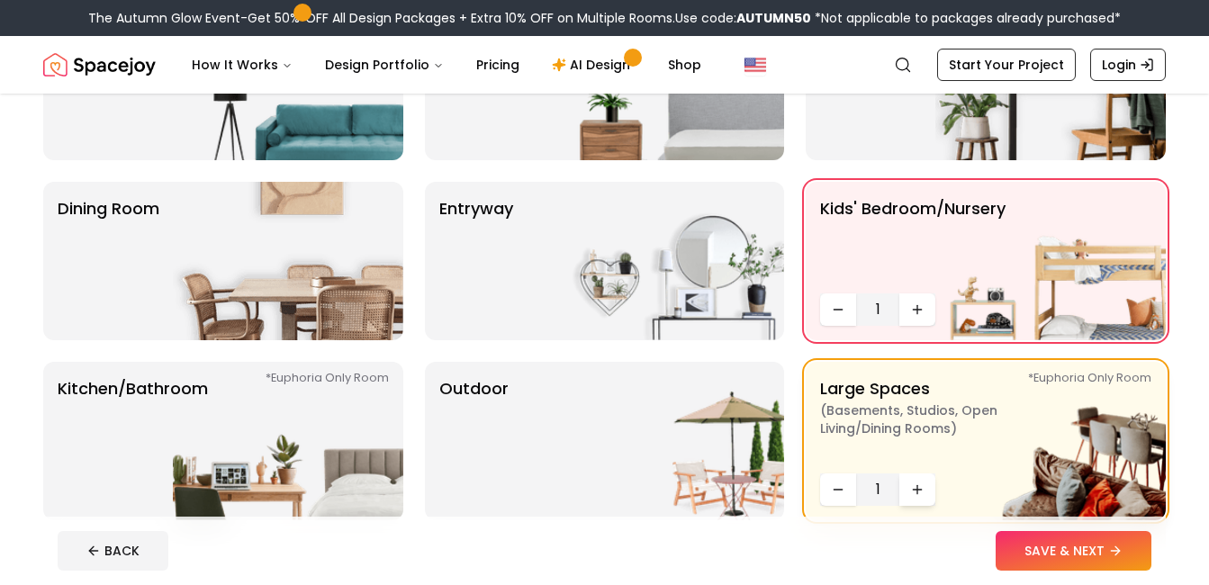
click at [907, 490] on button "Increase quantity" at bounding box center [917, 489] width 36 height 32
click at [664, 482] on img at bounding box center [669, 441] width 230 height 158
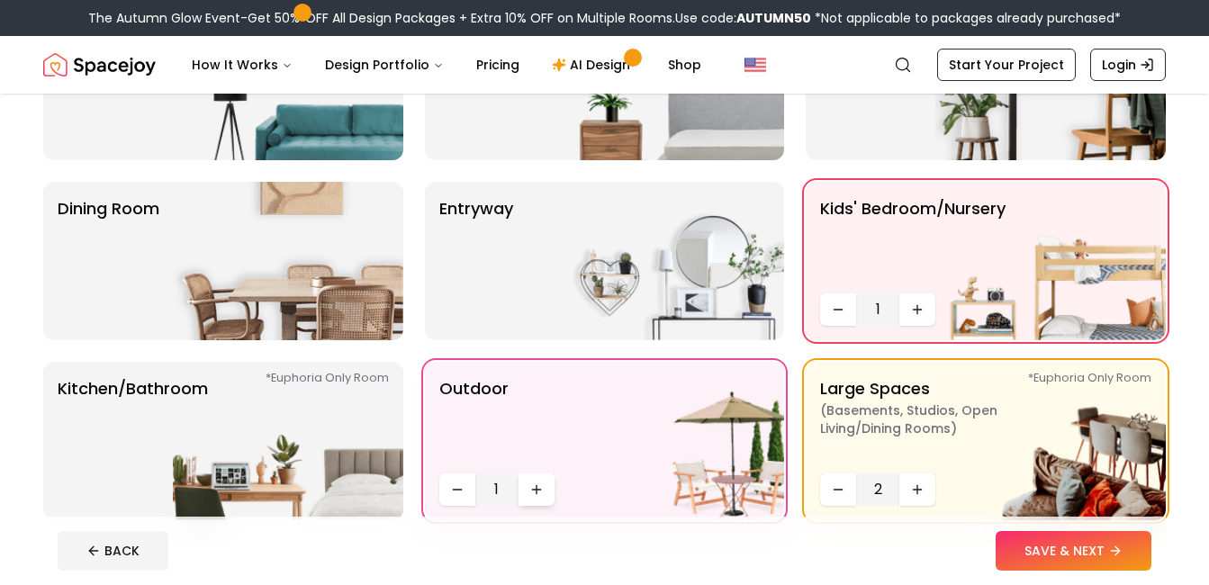
click at [527, 499] on button "Increase quantity" at bounding box center [536, 489] width 36 height 32
click at [319, 464] on img at bounding box center [288, 441] width 230 height 158
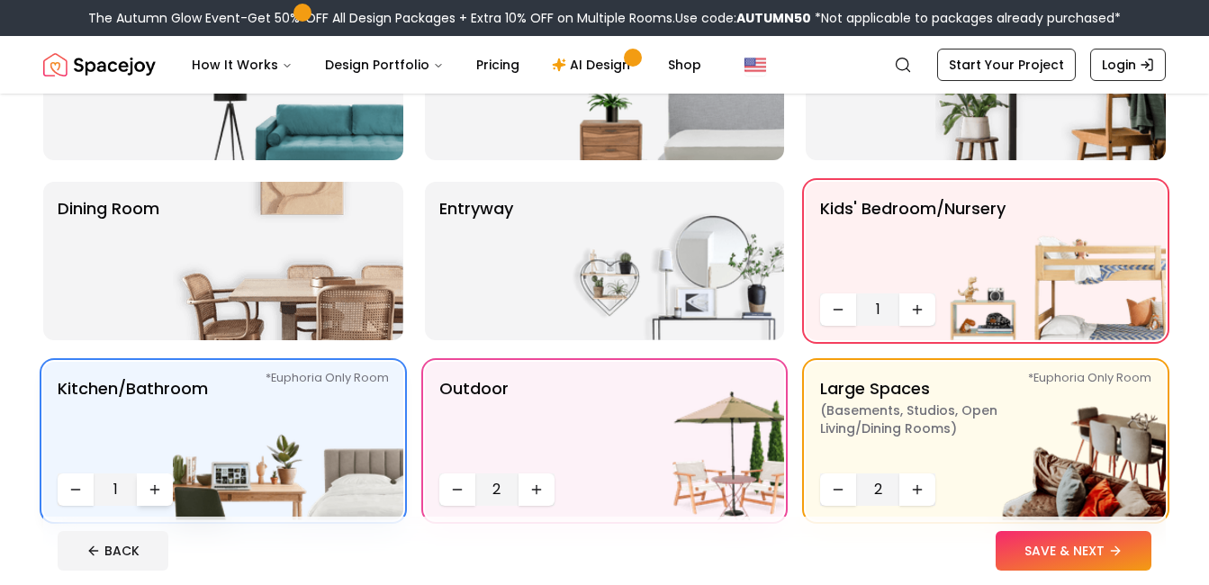
click at [153, 493] on icon "Increase quantity" at bounding box center [155, 489] width 14 height 14
click at [591, 288] on img at bounding box center [669, 261] width 230 height 158
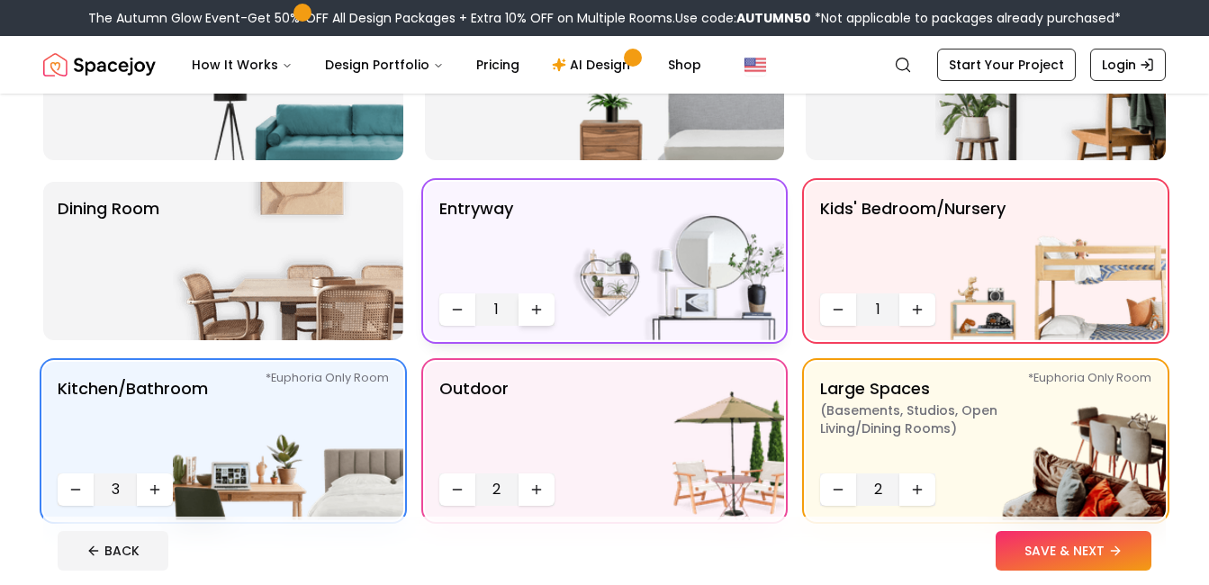
click at [539, 303] on icon "Increase quantity" at bounding box center [536, 309] width 14 height 14
click at [268, 271] on img at bounding box center [288, 261] width 230 height 158
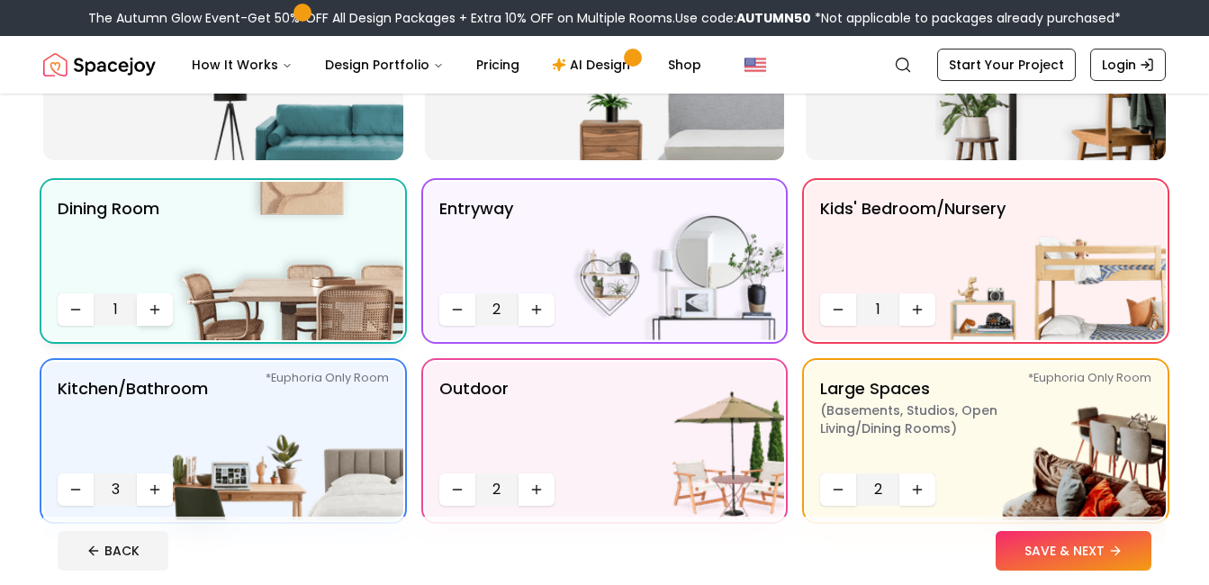
click at [158, 302] on button "Increase quantity" at bounding box center [155, 309] width 36 height 32
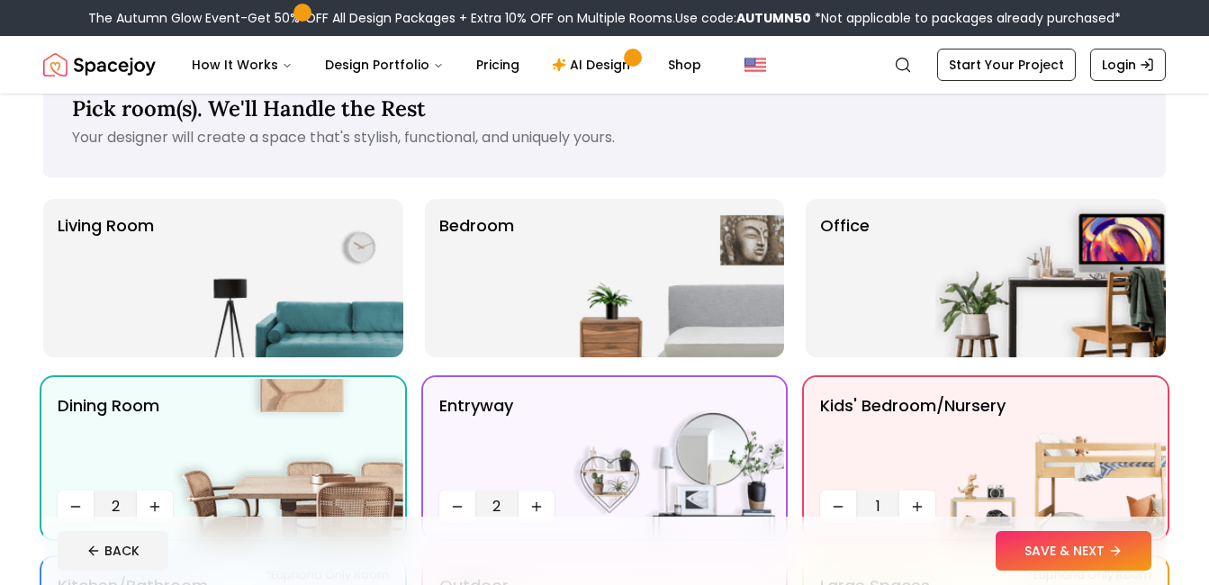
scroll to position [49, 0]
click at [182, 309] on img at bounding box center [288, 279] width 230 height 158
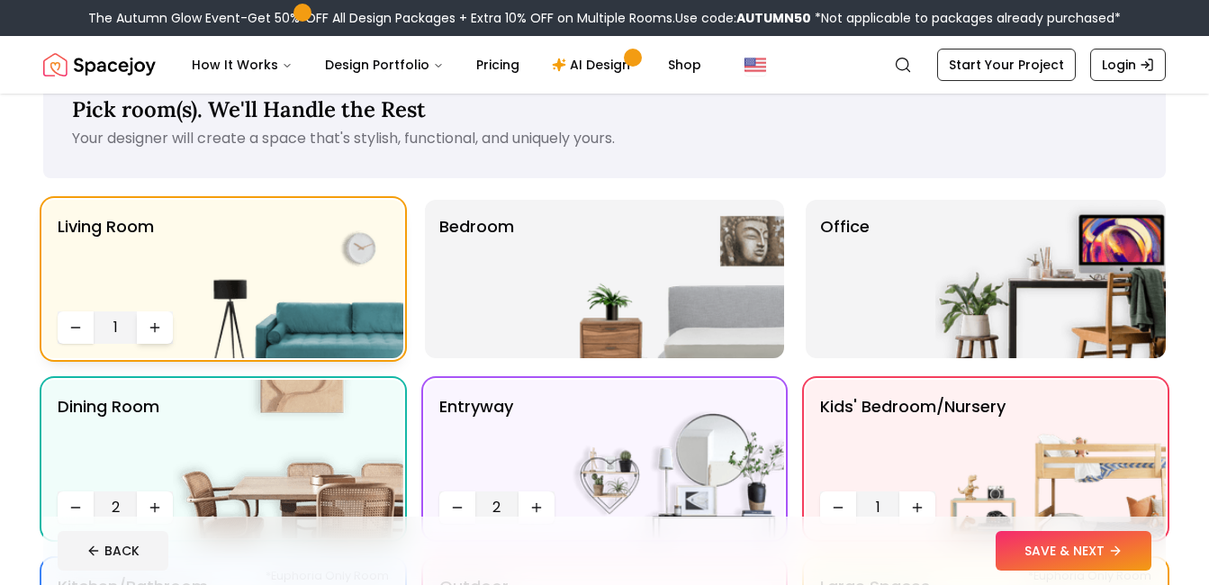
click at [158, 324] on icon "Increase quantity" at bounding box center [155, 327] width 14 height 14
click at [678, 314] on img at bounding box center [669, 279] width 230 height 158
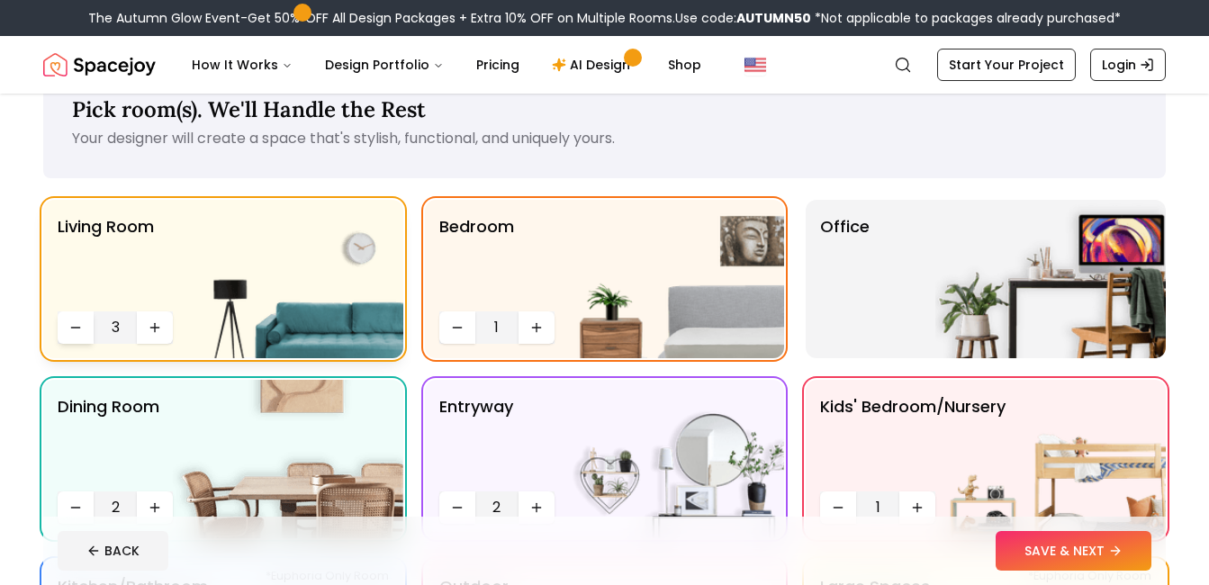
click at [74, 329] on icon "Decrease quantity" at bounding box center [75, 327] width 14 height 14
click at [533, 331] on icon "Increase quantity" at bounding box center [536, 327] width 14 height 14
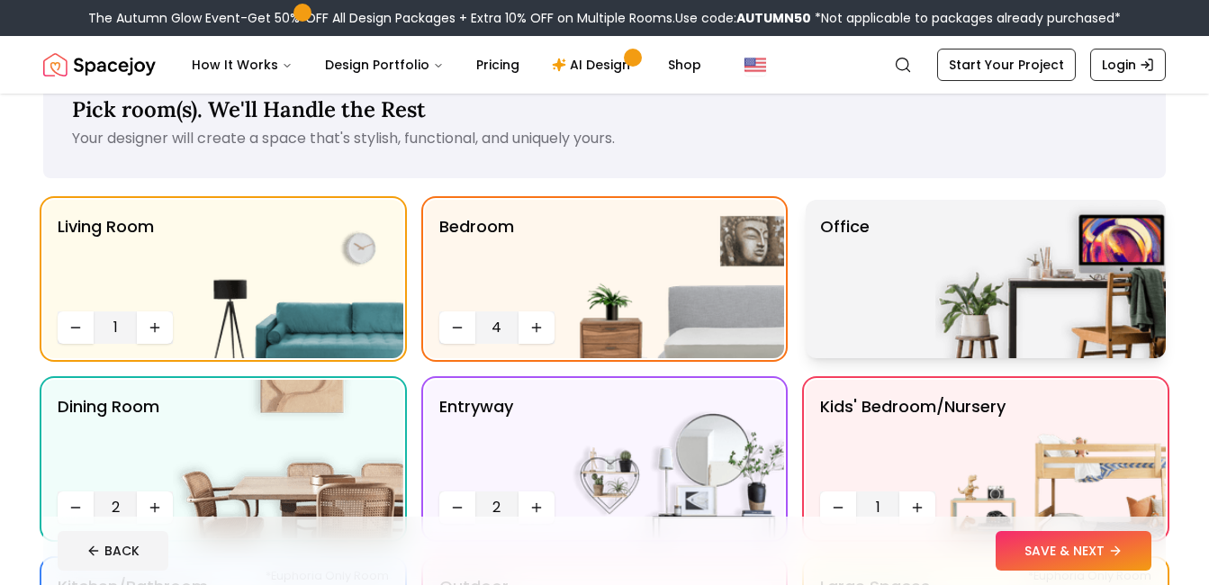
click at [1031, 280] on img at bounding box center [1050, 279] width 230 height 158
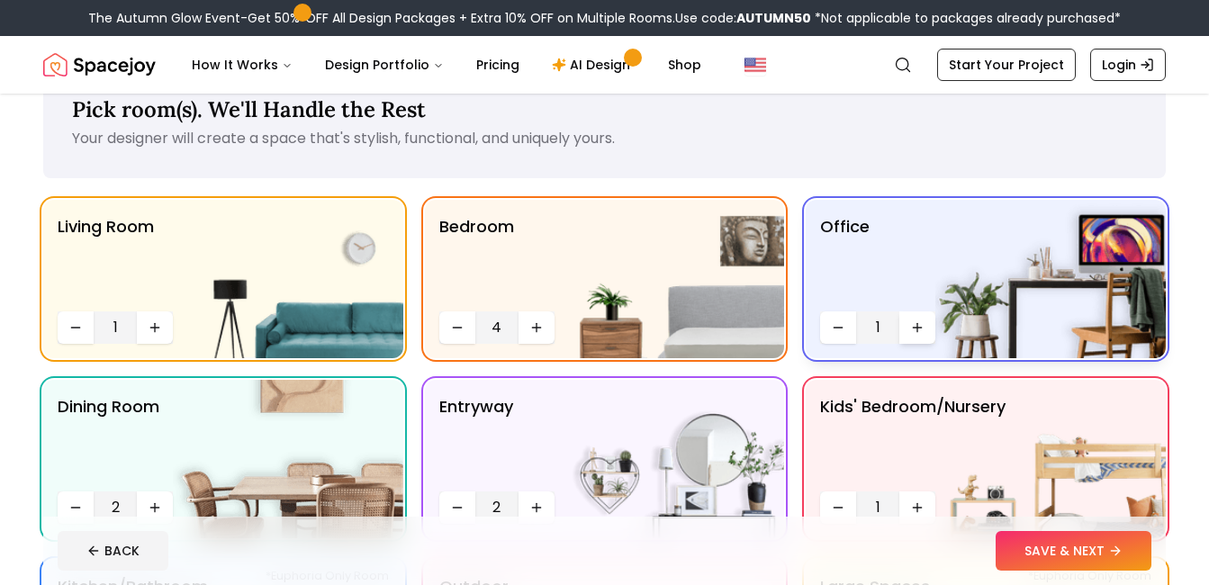
click at [907, 328] on button "Increase quantity" at bounding box center [917, 327] width 36 height 32
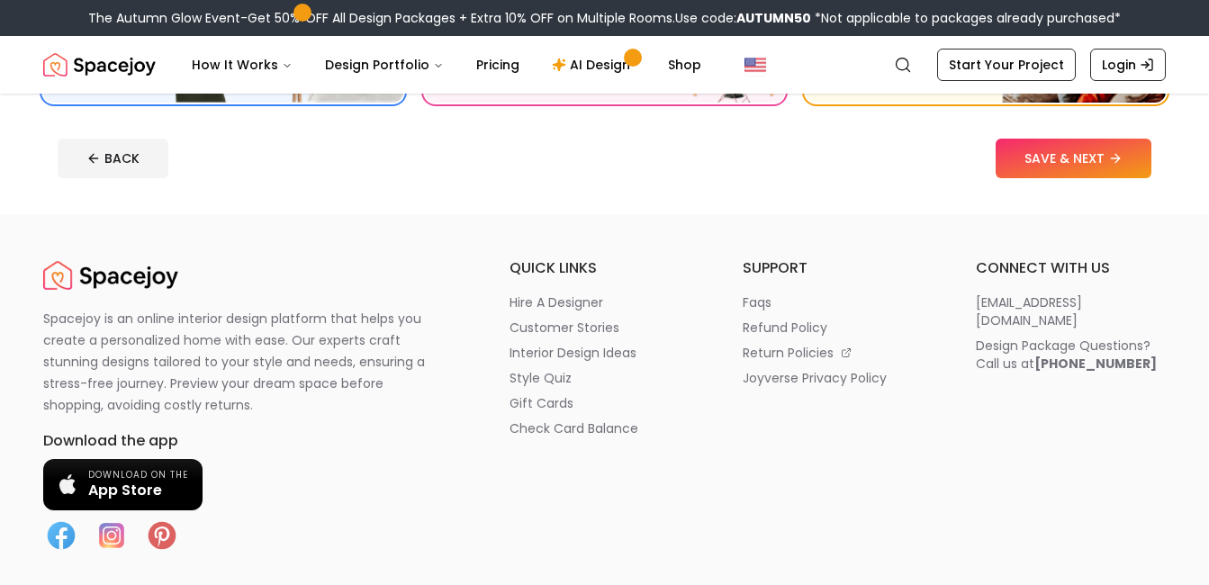
scroll to position [658, 0]
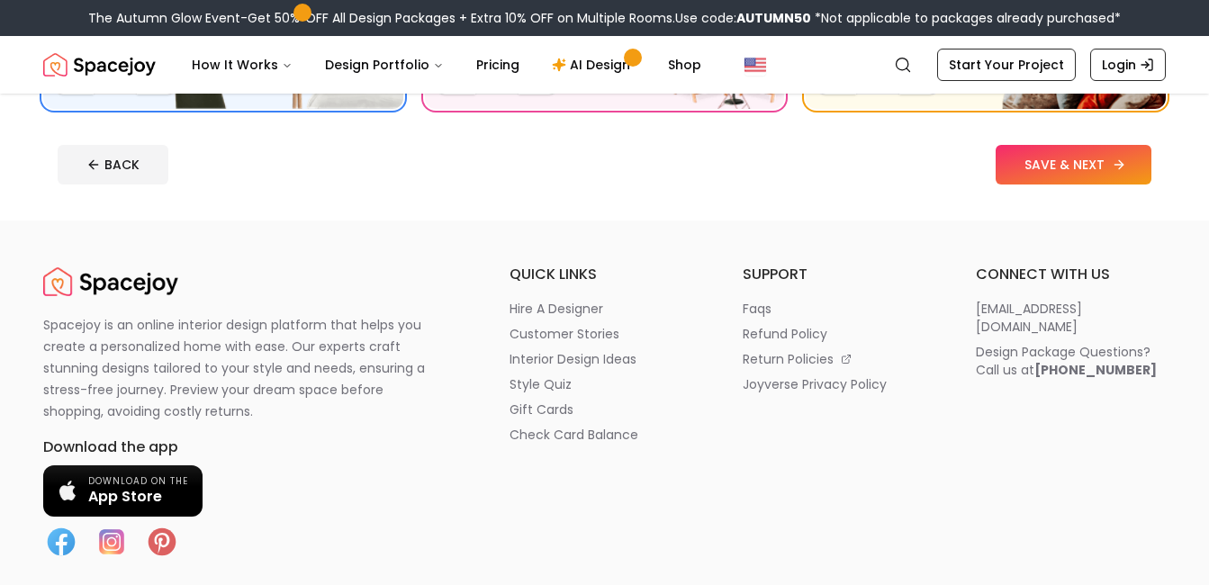
click at [1132, 168] on button "SAVE & NEXT" at bounding box center [1073, 165] width 156 height 40
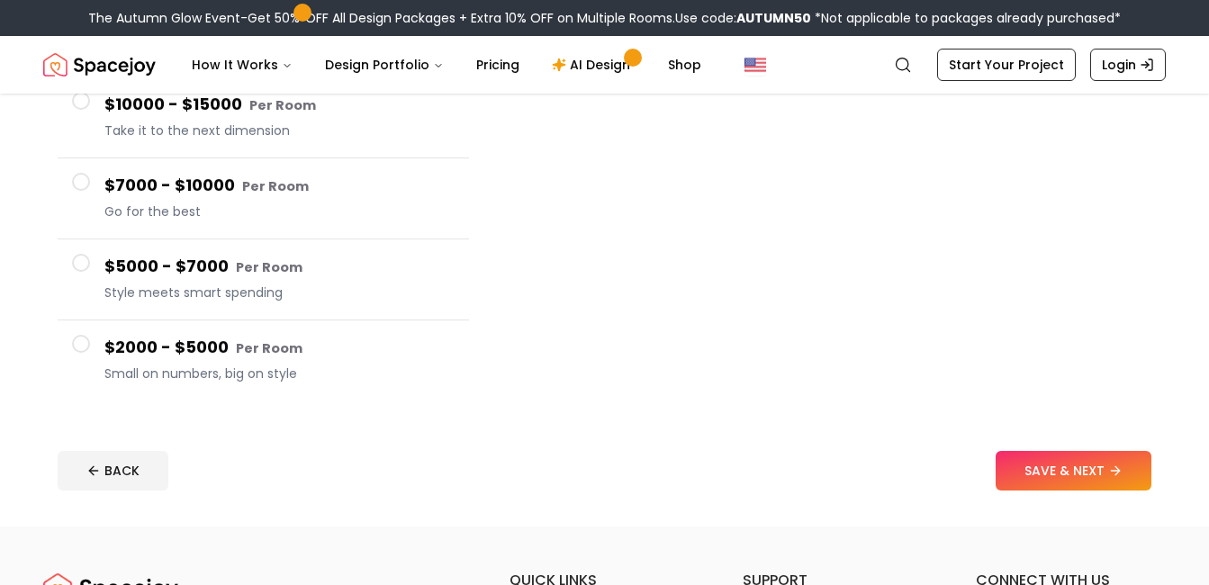
scroll to position [302, 0]
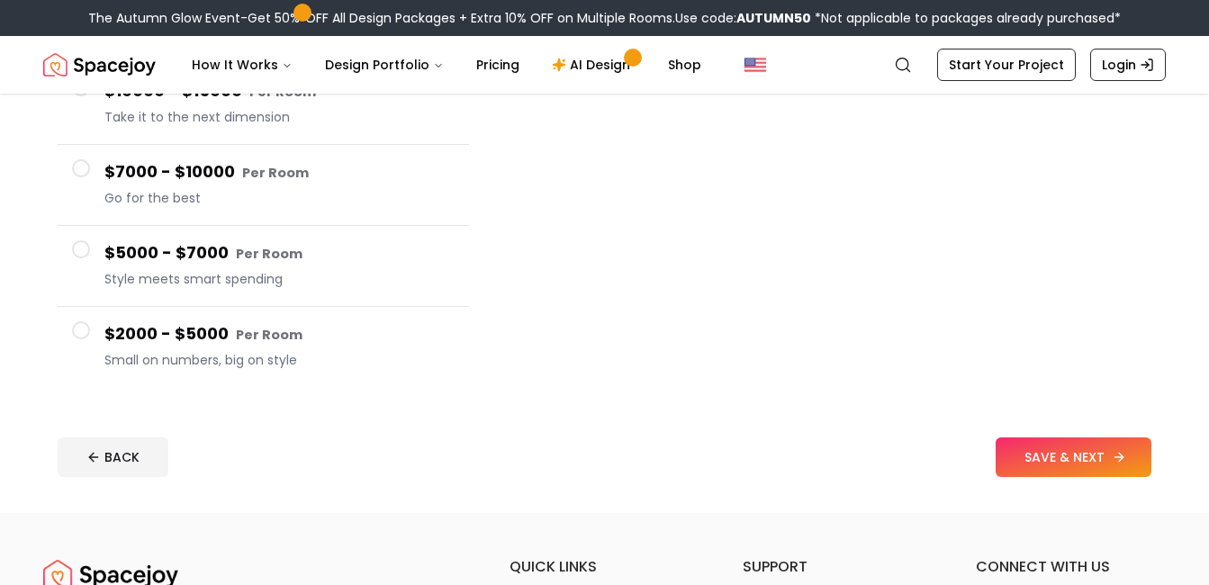
click at [1094, 470] on button "SAVE & NEXT" at bounding box center [1073, 457] width 156 height 40
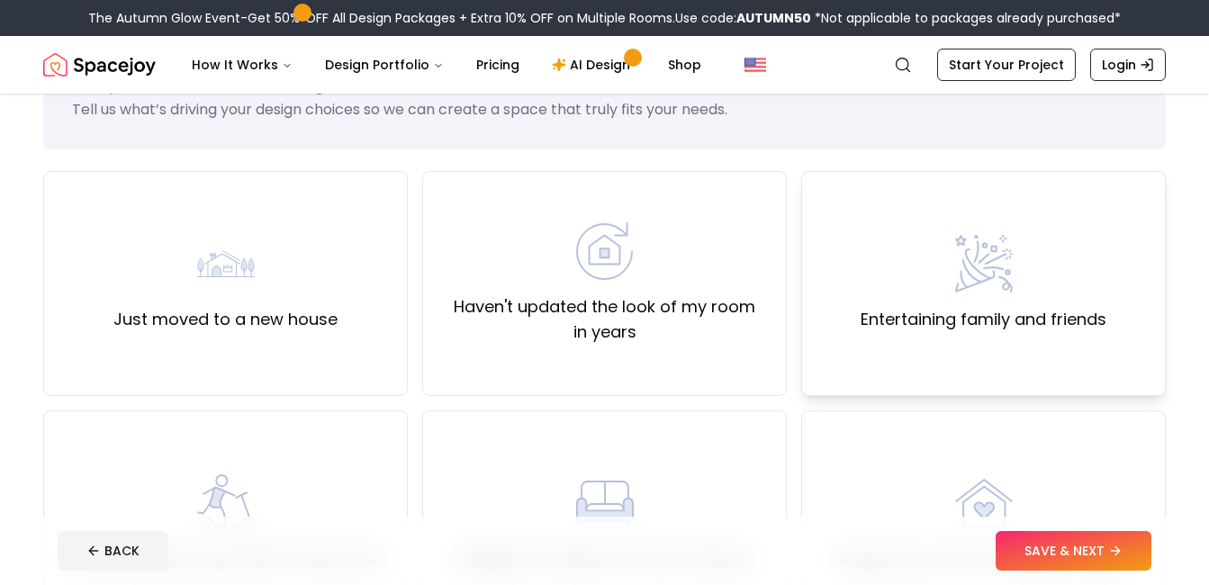
scroll to position [86, 0]
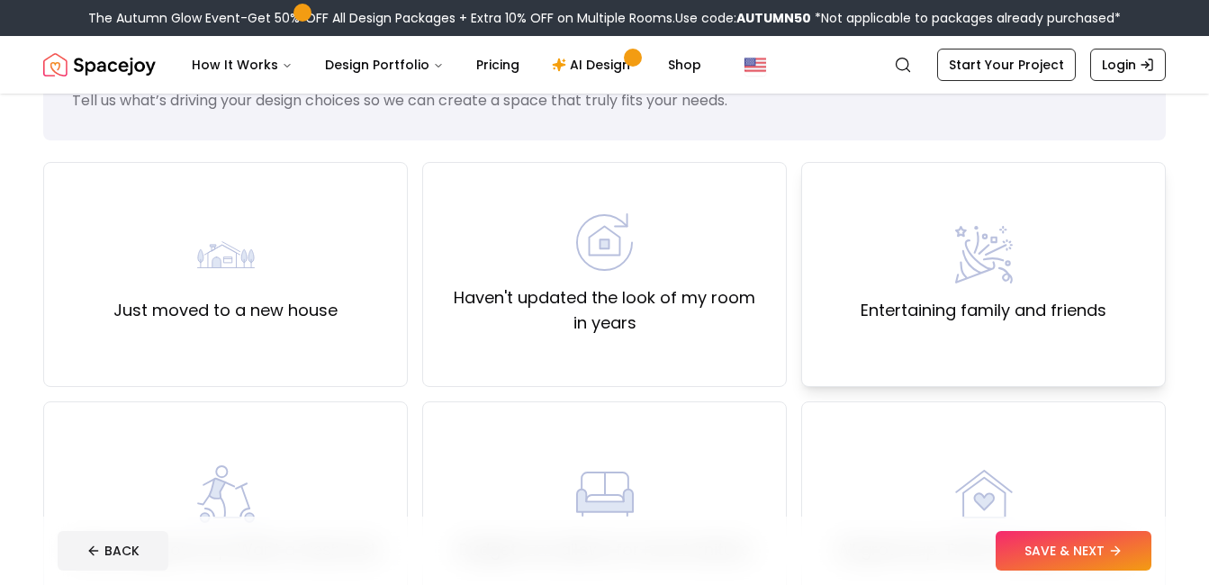
click at [999, 371] on div "Entertaining family and friends" at bounding box center [983, 274] width 365 height 225
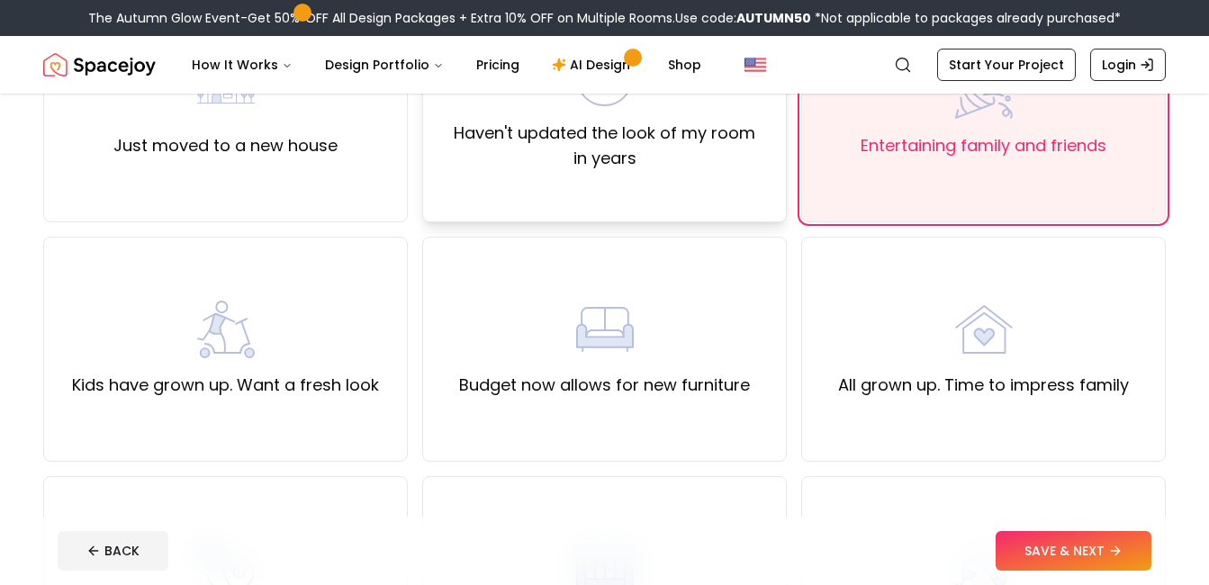
scroll to position [252, 0]
click at [274, 380] on label "Kids have grown up. Want a fresh look" at bounding box center [225, 384] width 307 height 25
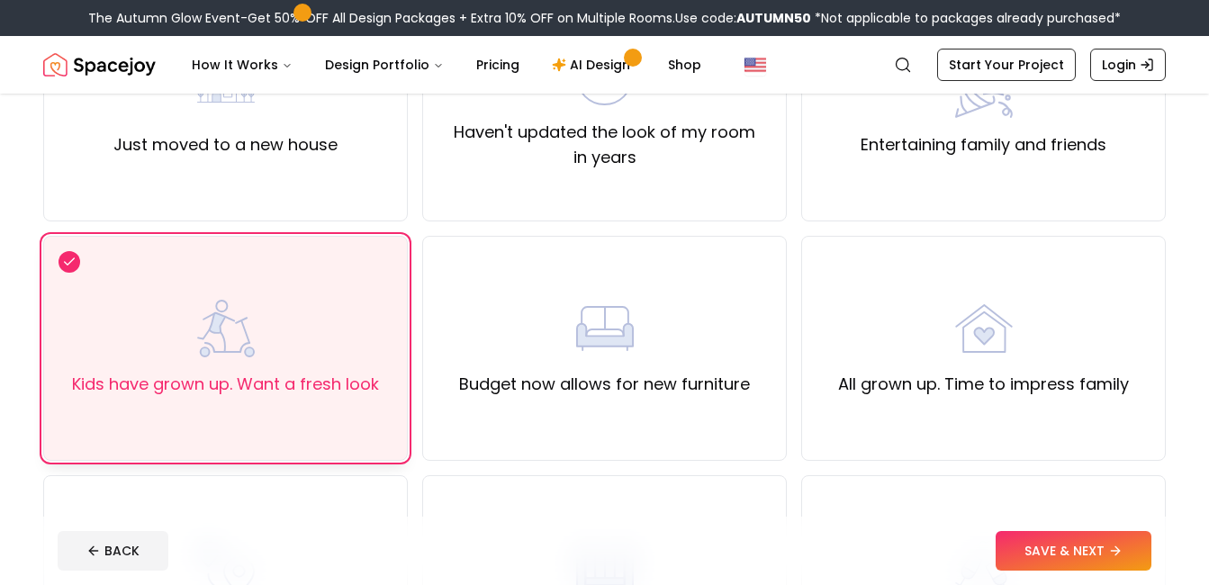
click at [329, 370] on div "Kids have grown up. Want a fresh look" at bounding box center [225, 348] width 307 height 97
click at [878, 385] on label "All grown up. Time to impress family" at bounding box center [983, 384] width 291 height 25
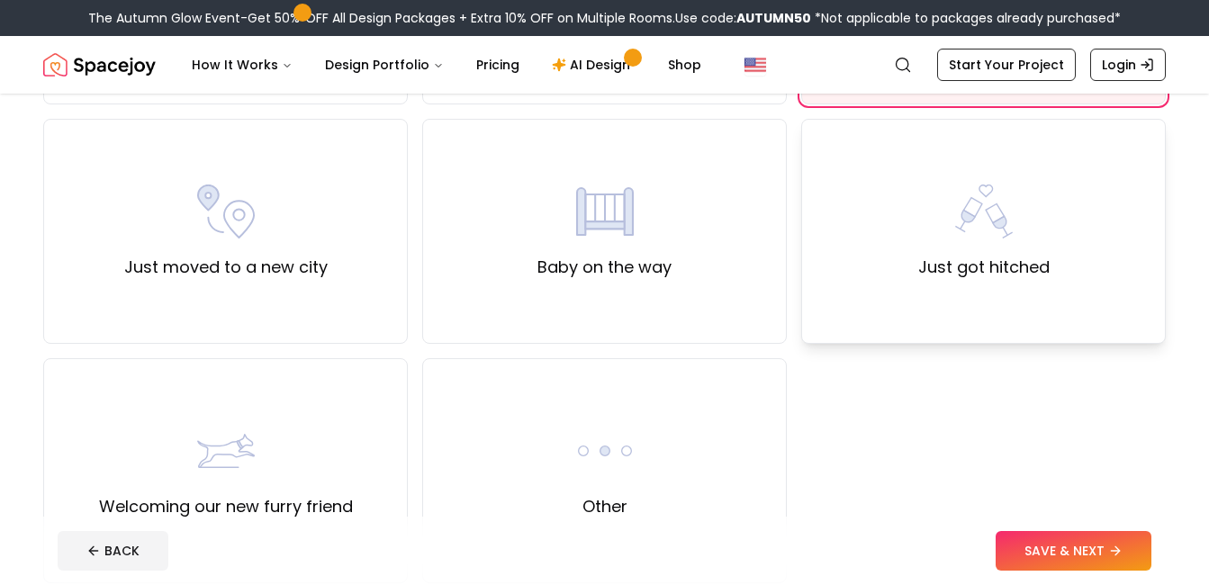
scroll to position [609, 0]
click at [183, 457] on div "Welcoming our new furry friend" at bounding box center [226, 469] width 254 height 97
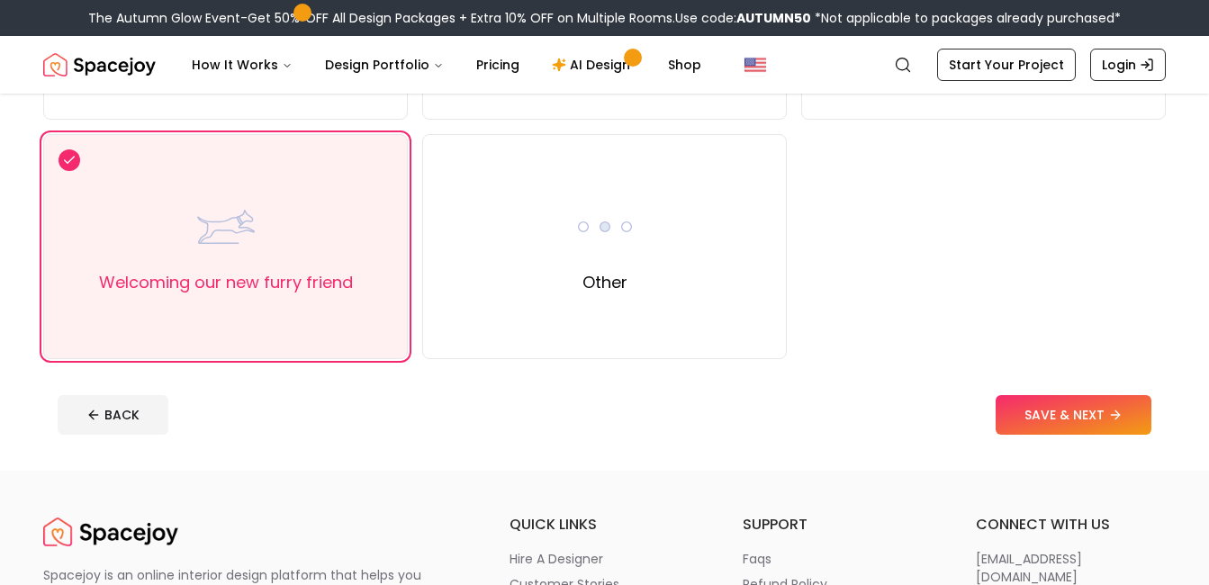
scroll to position [811, 0]
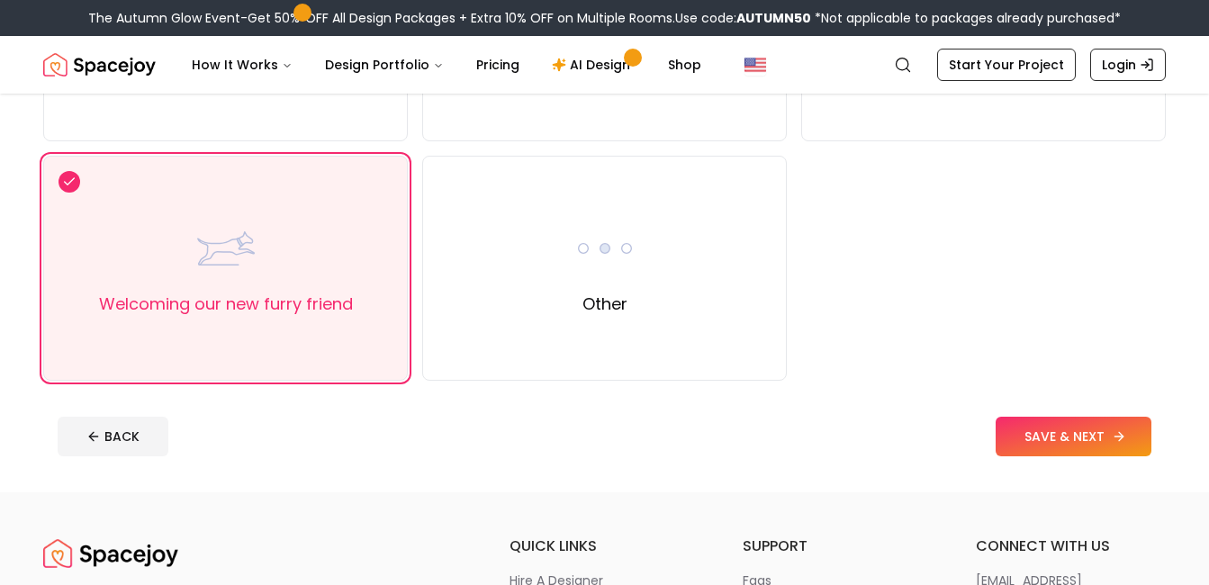
click at [1103, 437] on button "SAVE & NEXT" at bounding box center [1073, 437] width 156 height 40
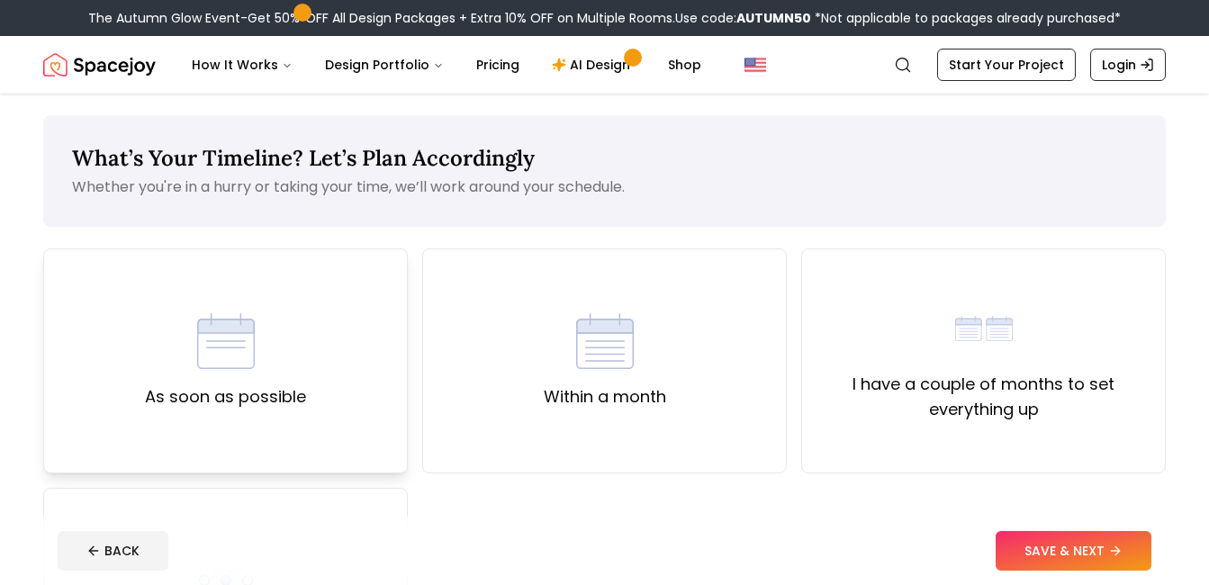
click at [271, 335] on div "As soon as possible" at bounding box center [225, 360] width 161 height 97
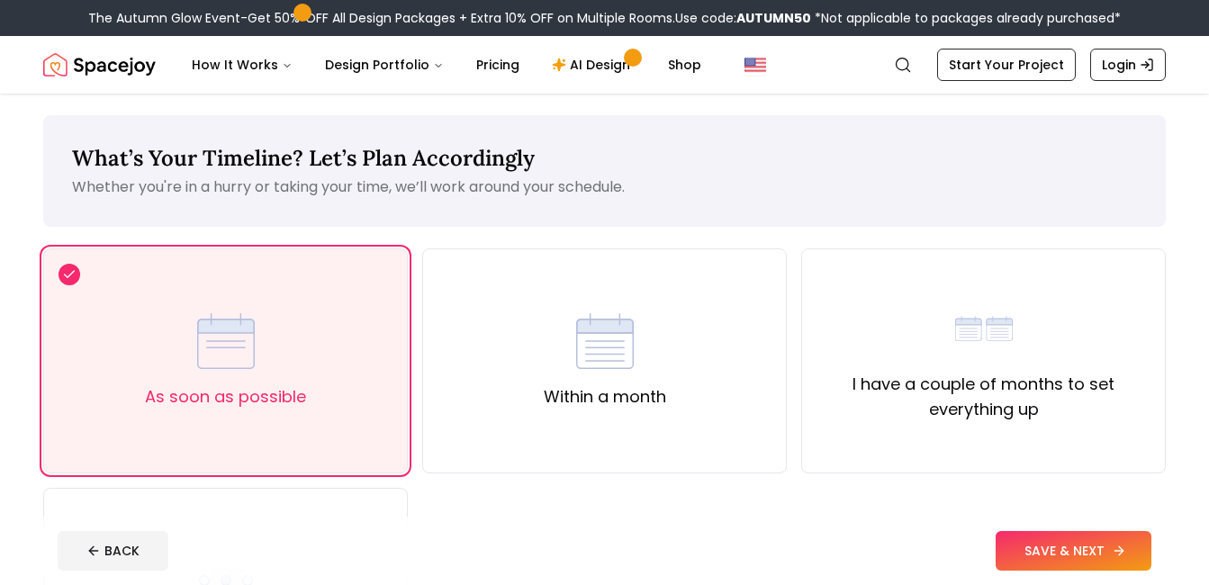
click at [1088, 545] on button "SAVE & NEXT" at bounding box center [1073, 551] width 156 height 40
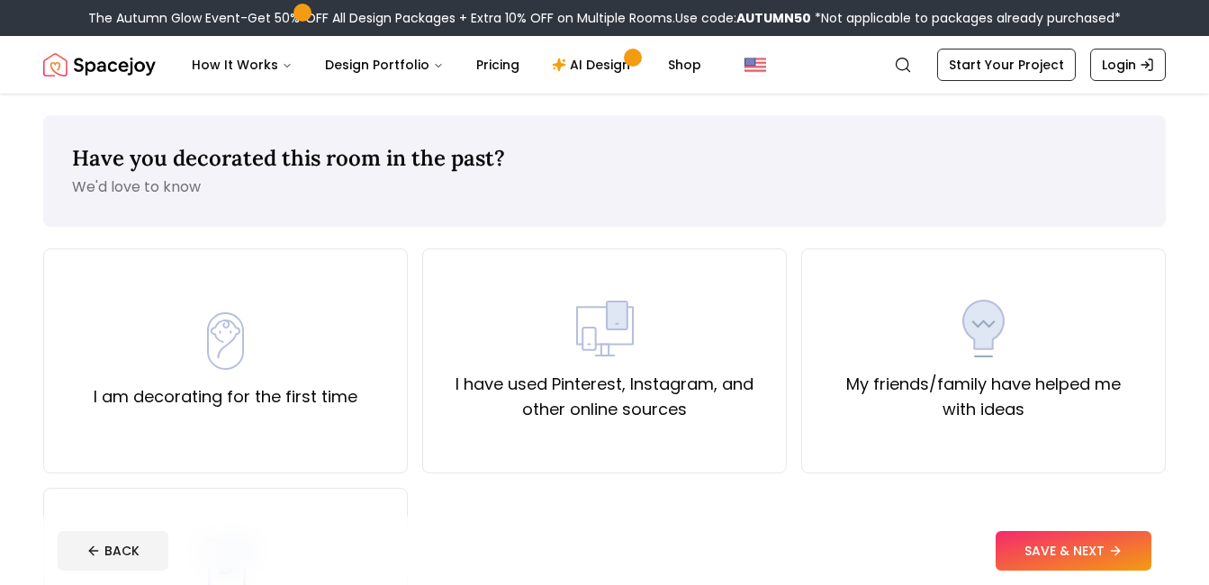
drag, startPoint x: 320, startPoint y: 307, endPoint x: 852, endPoint y: 518, distance: 572.4
click at [852, 518] on footer "BACK SAVE & NEXT" at bounding box center [604, 551] width 1122 height 68
click at [281, 352] on div "I am decorating for the first time" at bounding box center [226, 360] width 264 height 97
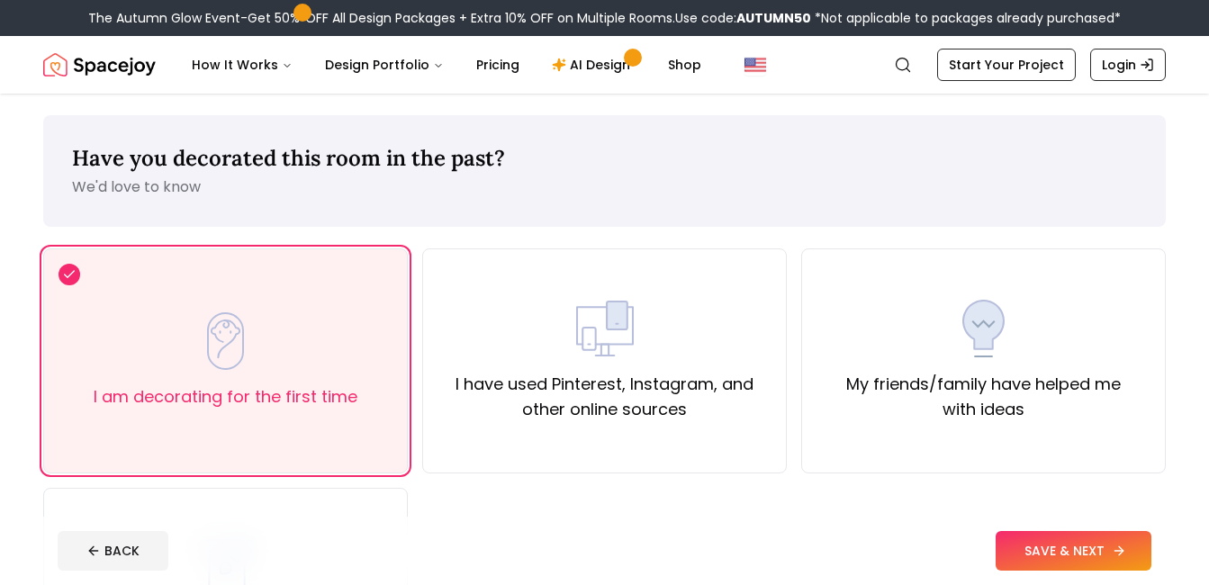
click at [1051, 535] on button "SAVE & NEXT" at bounding box center [1073, 551] width 156 height 40
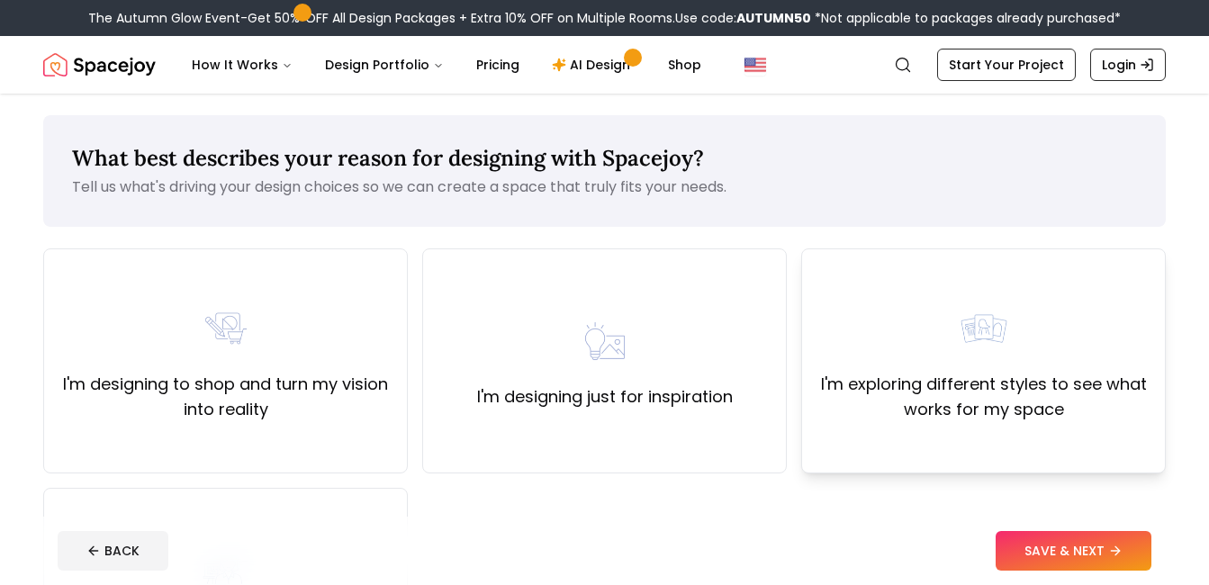
click at [863, 383] on label "I'm exploring different styles to see what works for my space" at bounding box center [983, 397] width 334 height 50
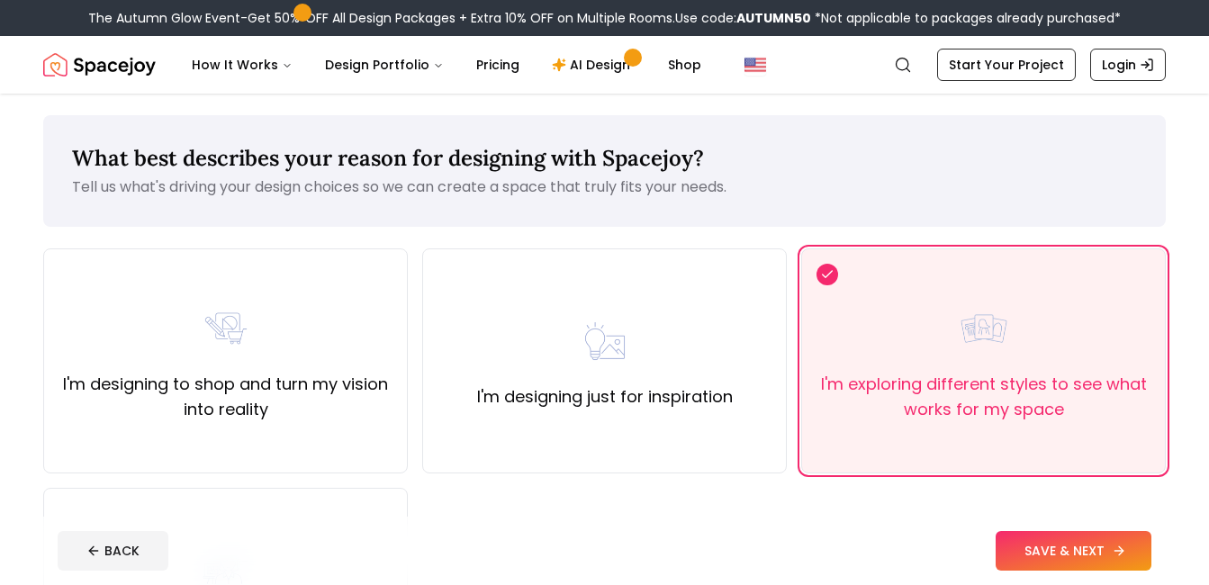
click at [1115, 563] on button "SAVE & NEXT" at bounding box center [1073, 551] width 156 height 40
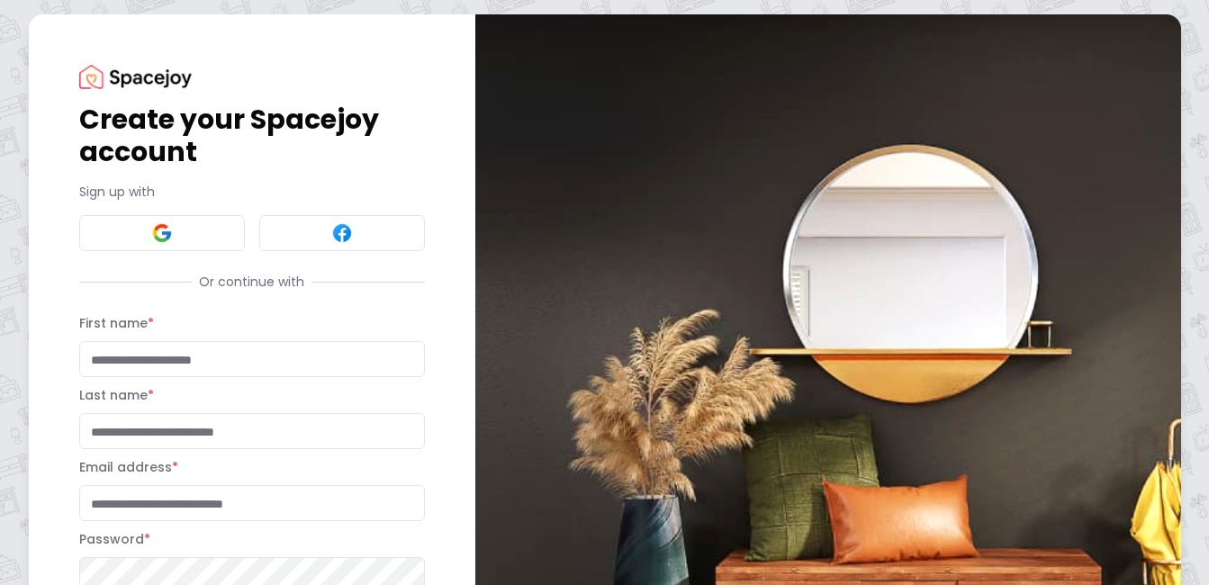
click at [305, 362] on input "First name *" at bounding box center [252, 359] width 346 height 36
type input "*******"
type input "*****"
type input "**********"
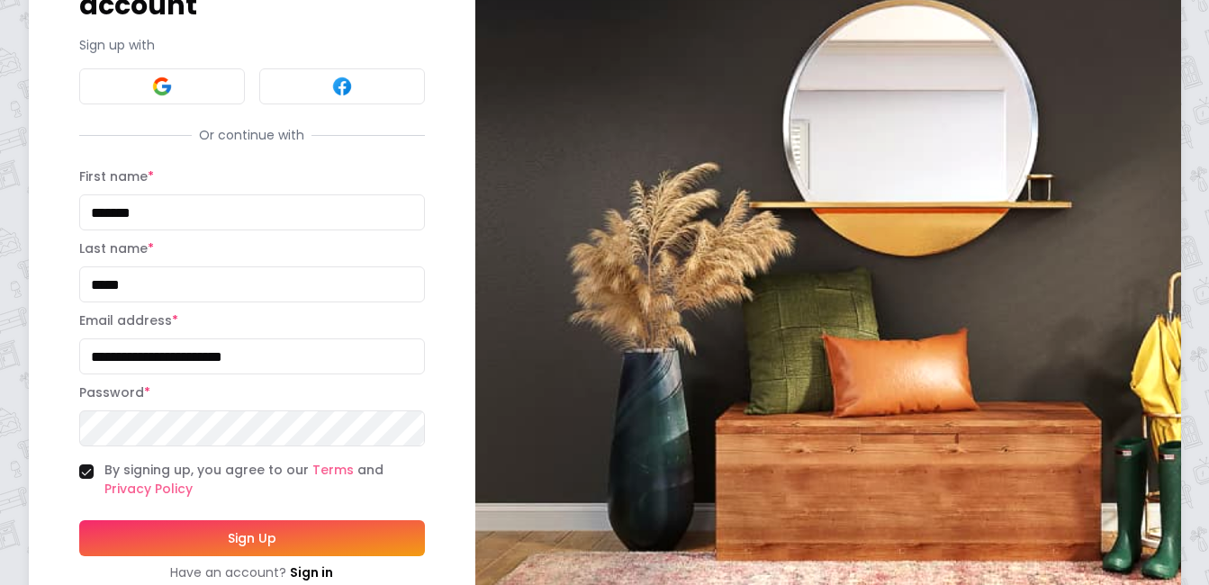
scroll to position [204, 0]
